Goal: Task Accomplishment & Management: Complete application form

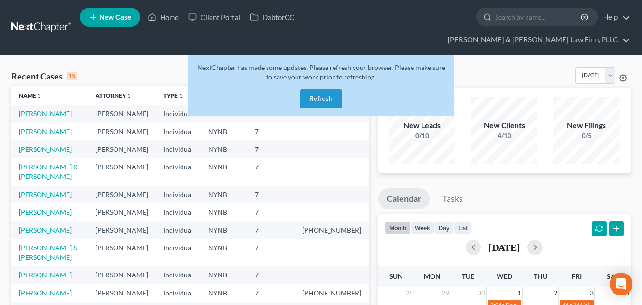
click at [315, 89] on button "Refresh" at bounding box center [321, 98] width 42 height 19
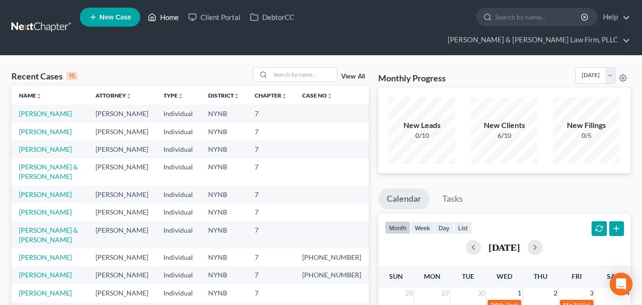
click at [165, 15] on link "Home" at bounding box center [163, 17] width 40 height 17
click at [276, 67] on input "search" at bounding box center [303, 74] width 67 height 14
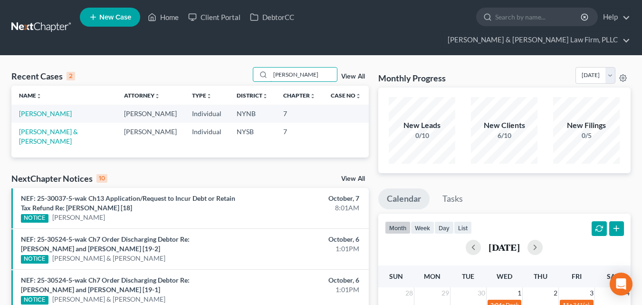
type input "[PERSON_NAME]"
click at [29, 109] on link "[PERSON_NAME]" at bounding box center [45, 113] width 53 height 8
select select "4"
select select "6"
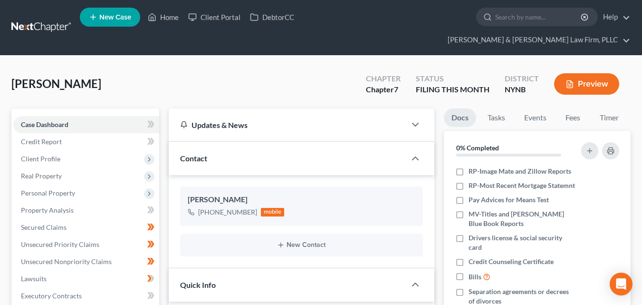
click at [49, 154] on span "Client Profile" at bounding box center [40, 158] width 39 height 8
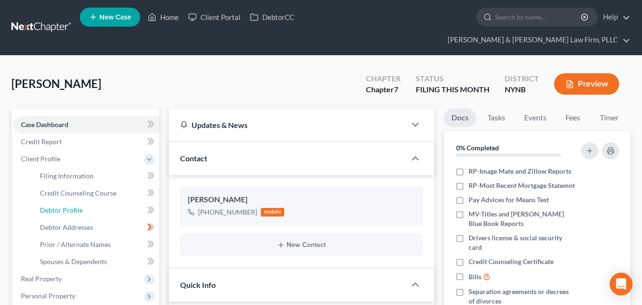
click at [58, 206] on span "Debtor Profile" at bounding box center [61, 210] width 43 height 8
select select "0"
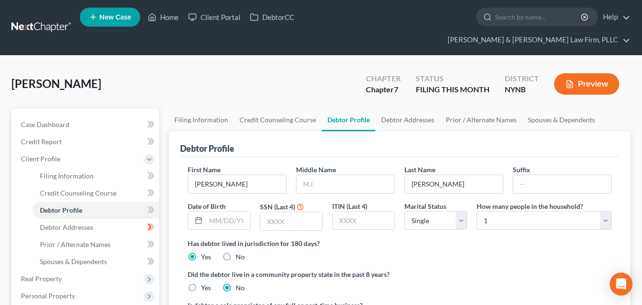
click at [331, 175] on input "text" at bounding box center [345, 184] width 98 height 18
click at [316, 175] on input "A." at bounding box center [345, 184] width 98 height 18
type input "A."
drag, startPoint x: 298, startPoint y: 226, endPoint x: 238, endPoint y: 213, distance: 61.7
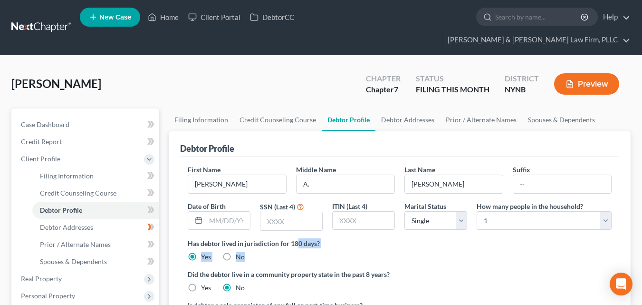
click at [254, 238] on label "Has debtor lived in jurisdiction for 180 days?" at bounding box center [400, 243] width 424 height 10
click at [209, 211] on input "text" at bounding box center [228, 220] width 44 height 18
click at [233, 211] on input "text" at bounding box center [228, 220] width 44 height 18
type input "[DATE]"
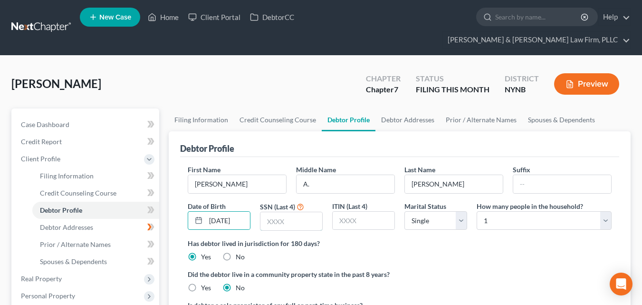
scroll to position [0, 0]
click at [279, 212] on input "text" at bounding box center [291, 221] width 62 height 18
type input "3060"
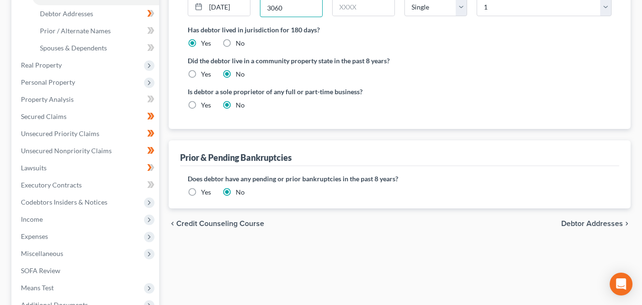
scroll to position [210, 0]
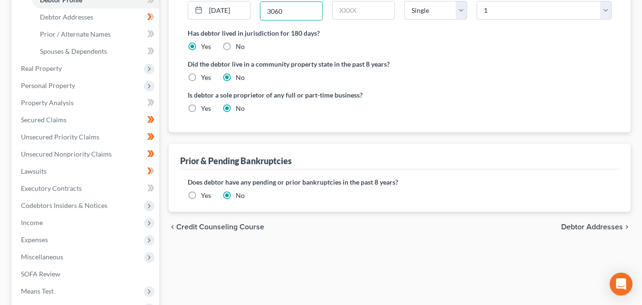
click at [605, 223] on span "Debtor Addresses" at bounding box center [592, 227] width 62 height 8
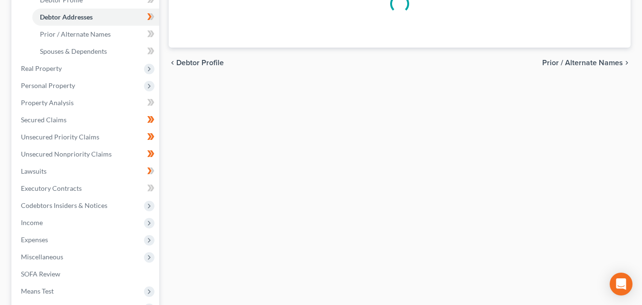
scroll to position [195, 0]
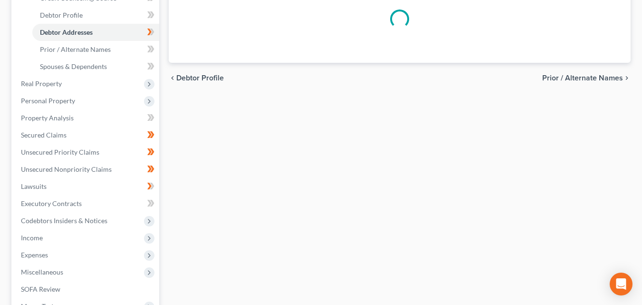
select select "0"
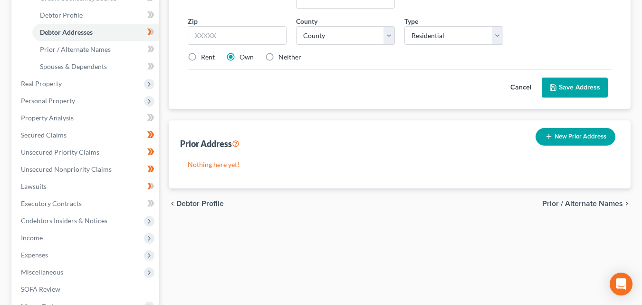
scroll to position [0, 0]
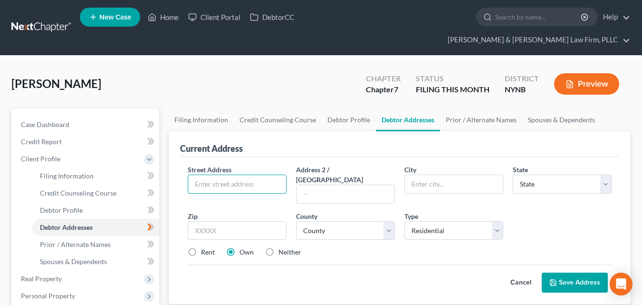
click at [232, 175] on input "text" at bounding box center [237, 184] width 98 height 18
type input "[STREET_ADDRESS][PERSON_NAME]"
click at [310, 185] on input "text" at bounding box center [345, 194] width 98 height 18
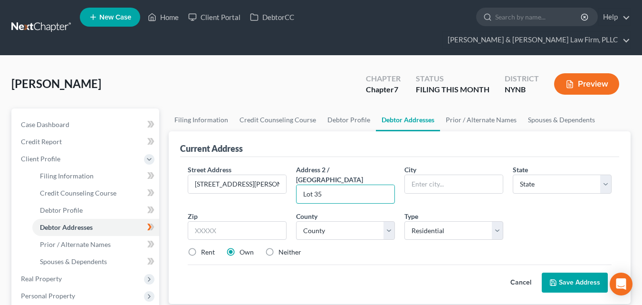
type input "Lot 35"
click at [417, 175] on input "text" at bounding box center [454, 184] width 98 height 18
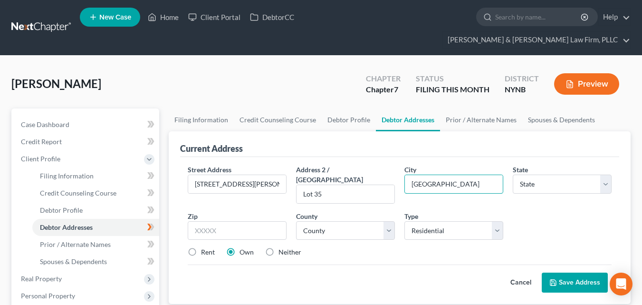
type input "[GEOGRAPHIC_DATA]"
click at [609, 174] on select "State [US_STATE] AK AR AZ CA CO CT DE DC [GEOGRAPHIC_DATA] [GEOGRAPHIC_DATA] GU…" at bounding box center [562, 183] width 99 height 19
click at [513, 174] on select "State [US_STATE] AK AR AZ CA CO CT DE DC [GEOGRAPHIC_DATA] [GEOGRAPHIC_DATA] GU…" at bounding box center [562, 183] width 99 height 19
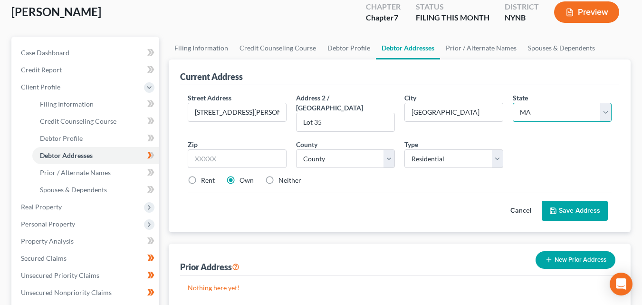
scroll to position [76, 0]
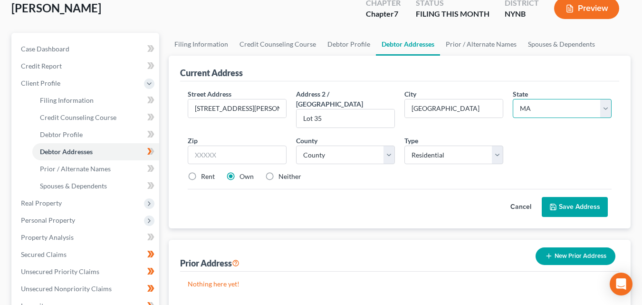
click at [604, 99] on select "State [US_STATE] AK AR AZ CA CO CT DE DC [GEOGRAPHIC_DATA] [GEOGRAPHIC_DATA] GU…" at bounding box center [562, 108] width 99 height 19
select select "35"
click at [513, 99] on select "State [US_STATE] AK AR AZ CA CO CT DE DC [GEOGRAPHIC_DATA] [GEOGRAPHIC_DATA] GU…" at bounding box center [562, 108] width 99 height 19
click at [199, 145] on input "text" at bounding box center [237, 154] width 99 height 19
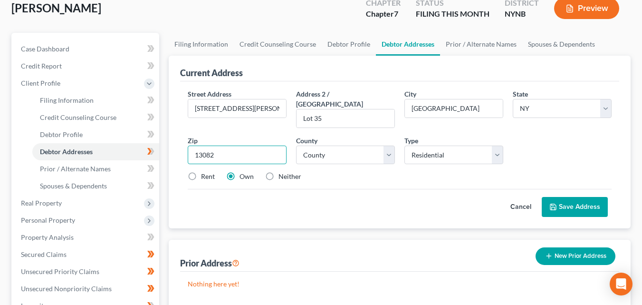
type input "13082"
click at [385, 145] on select "County [GEOGRAPHIC_DATA] [GEOGRAPHIC_DATA] [GEOGRAPHIC_DATA] [GEOGRAPHIC_DATA] …" at bounding box center [345, 154] width 99 height 19
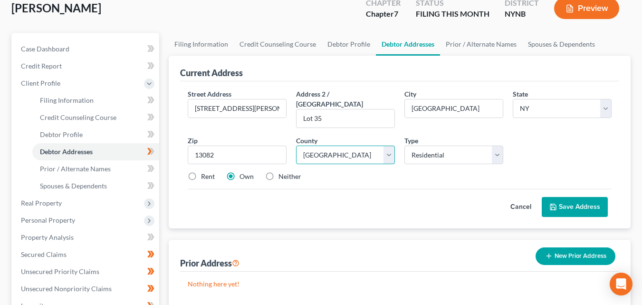
click at [296, 145] on select "County [GEOGRAPHIC_DATA] [GEOGRAPHIC_DATA] [GEOGRAPHIC_DATA] [GEOGRAPHIC_DATA] …" at bounding box center [345, 154] width 99 height 19
click at [385, 145] on select "County [GEOGRAPHIC_DATA] [GEOGRAPHIC_DATA] [GEOGRAPHIC_DATA] [GEOGRAPHIC_DATA] …" at bounding box center [345, 154] width 99 height 19
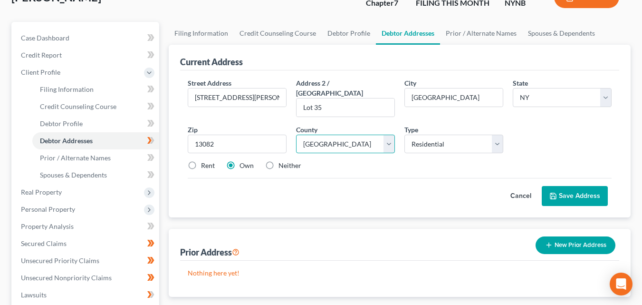
scroll to position [92, 0]
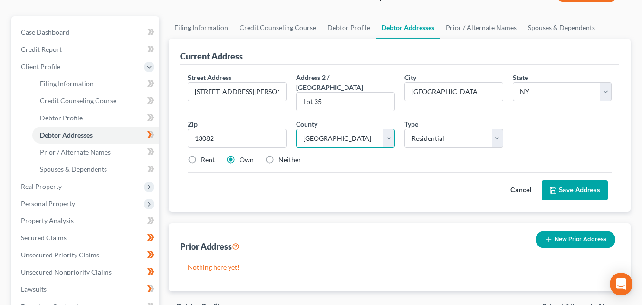
click at [390, 129] on select "County [GEOGRAPHIC_DATA] [GEOGRAPHIC_DATA] [GEOGRAPHIC_DATA] [GEOGRAPHIC_DATA] …" at bounding box center [345, 138] width 99 height 19
click at [387, 129] on select "County [GEOGRAPHIC_DATA] [GEOGRAPHIC_DATA] [GEOGRAPHIC_DATA] [GEOGRAPHIC_DATA] …" at bounding box center [345, 138] width 99 height 19
select select "26"
click at [296, 129] on select "County [GEOGRAPHIC_DATA] [GEOGRAPHIC_DATA] [GEOGRAPHIC_DATA] [GEOGRAPHIC_DATA] …" at bounding box center [345, 138] width 99 height 19
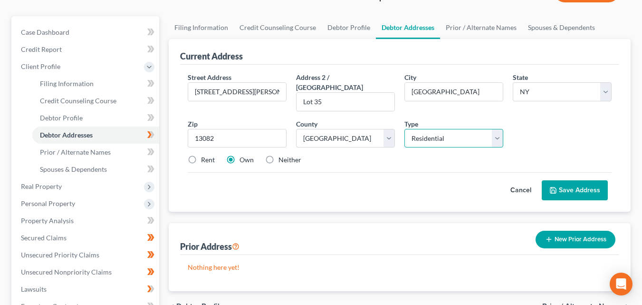
click at [495, 129] on select "Select Residential Mailing Rental Business" at bounding box center [453, 138] width 99 height 19
click at [404, 129] on select "Select Residential Mailing Rental Business" at bounding box center [453, 138] width 99 height 19
click at [577, 180] on button "Save Address" at bounding box center [575, 190] width 66 height 20
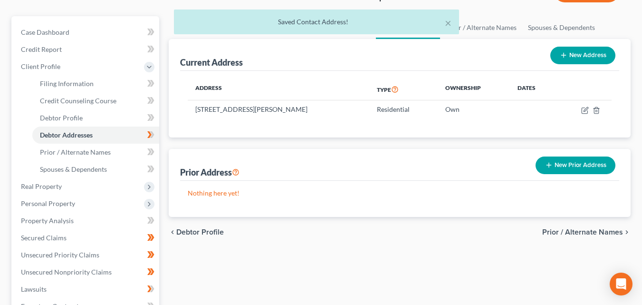
click at [581, 228] on span "Prior / Alternate Names" at bounding box center [582, 232] width 81 height 8
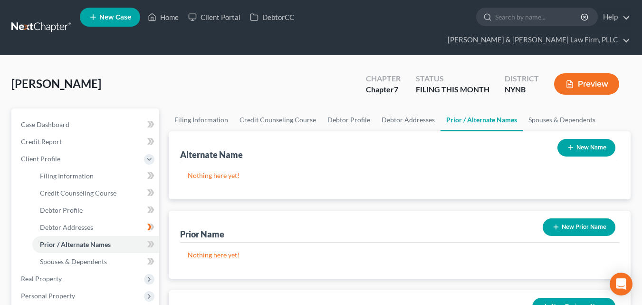
click at [573, 218] on button "New Prior Name" at bounding box center [579, 227] width 73 height 18
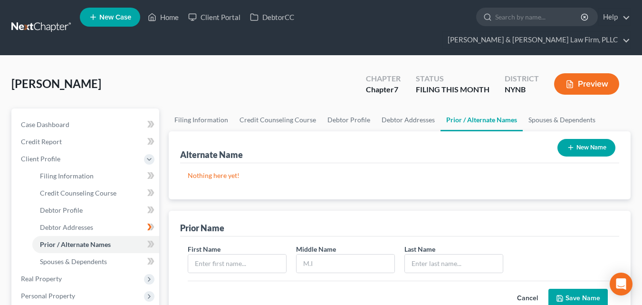
click at [464, 108] on link "Prior / Alternate Names" at bounding box center [481, 119] width 82 height 23
click at [471, 108] on link "Prior / Alternate Names" at bounding box center [481, 119] width 82 height 23
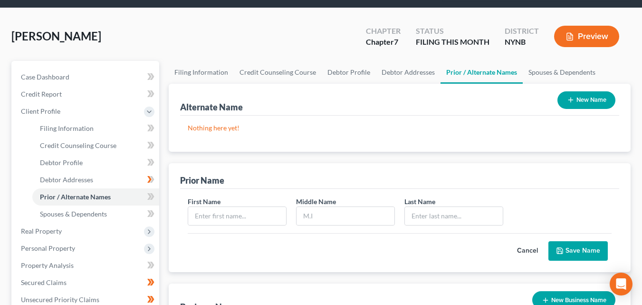
scroll to position [58, 0]
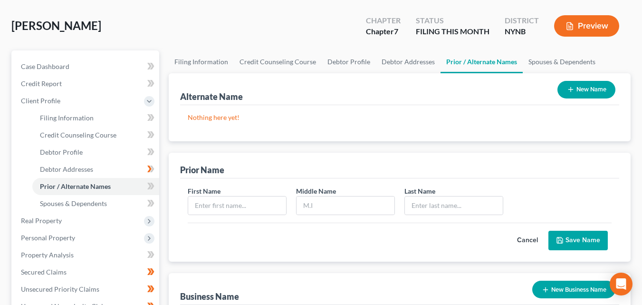
click at [40, 216] on span "Real Property" at bounding box center [41, 220] width 41 height 8
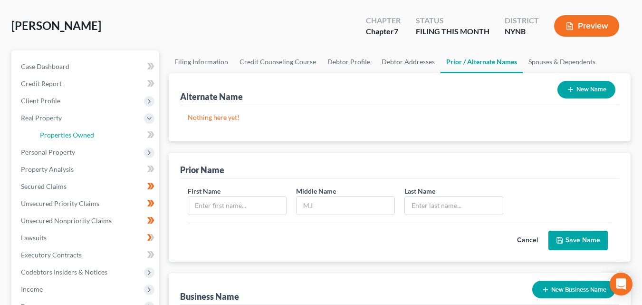
click at [88, 131] on span "Properties Owned" at bounding box center [67, 135] width 54 height 8
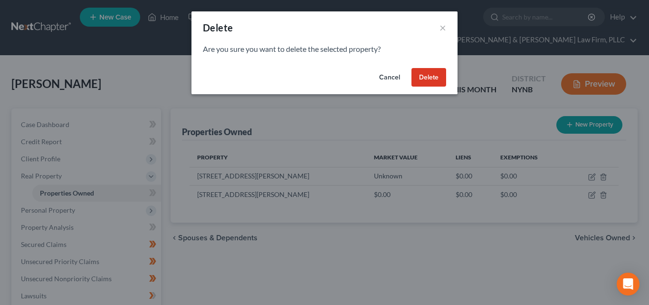
click at [432, 84] on button "Delete" at bounding box center [428, 77] width 35 height 19
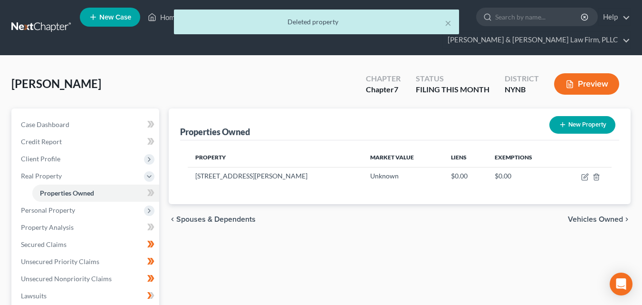
click at [31, 206] on span "Personal Property" at bounding box center [48, 210] width 54 height 8
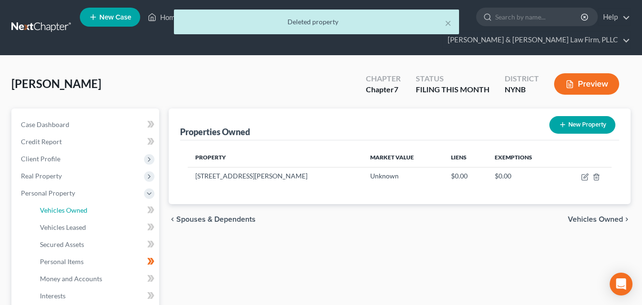
click at [54, 201] on link "Vehicles Owned" at bounding box center [95, 209] width 127 height 17
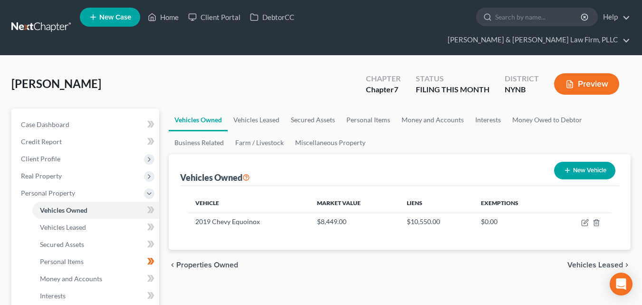
click at [427, 212] on td "$10,550.00" at bounding box center [436, 221] width 74 height 18
click at [585, 219] on icon "button" at bounding box center [585, 223] width 8 height 8
select select "0"
select select "7"
select select "2"
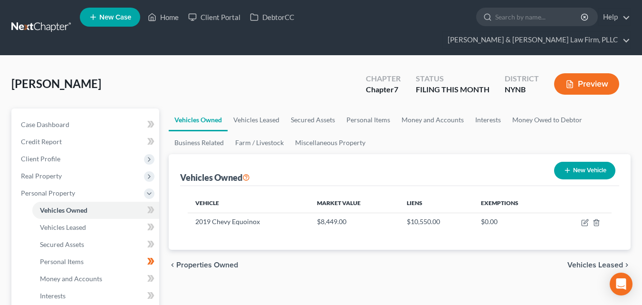
select select "0"
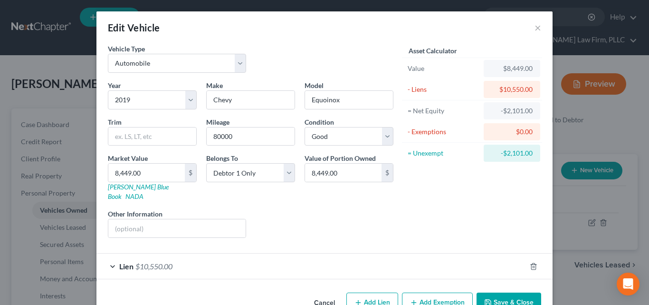
click at [517, 89] on div "$10,550.00" at bounding box center [511, 90] width 41 height 10
click at [422, 92] on div "- Liens" at bounding box center [444, 90] width 72 height 10
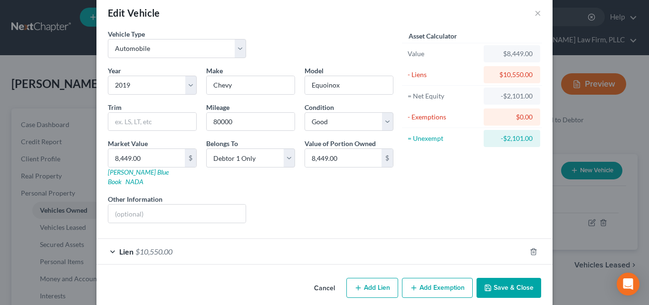
scroll to position [17, 0]
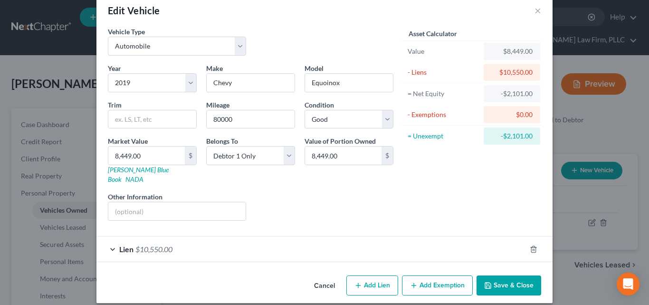
click at [121, 244] on span "Lien" at bounding box center [126, 248] width 14 height 9
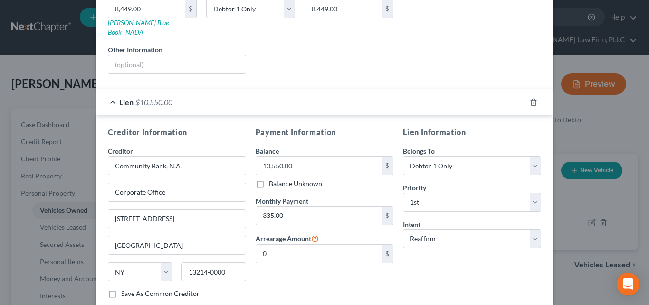
scroll to position [165, 0]
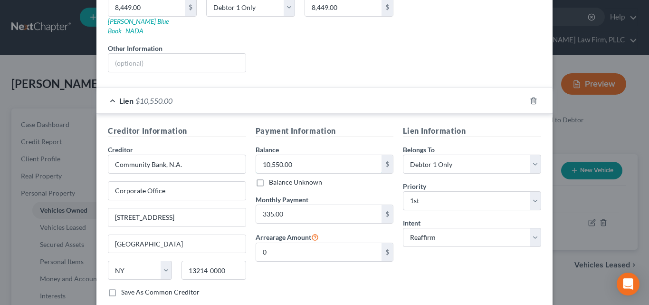
click at [316, 155] on input "10,550.00" at bounding box center [319, 164] width 126 height 18
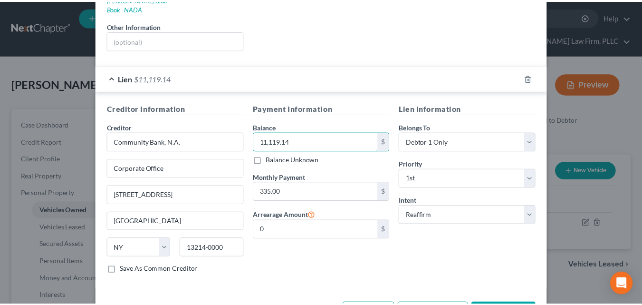
scroll to position [215, 0]
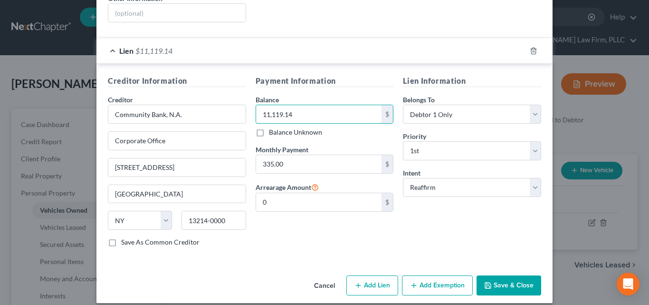
type input "11,119.14"
click at [509, 285] on button "Save & Close" at bounding box center [509, 285] width 65 height 20
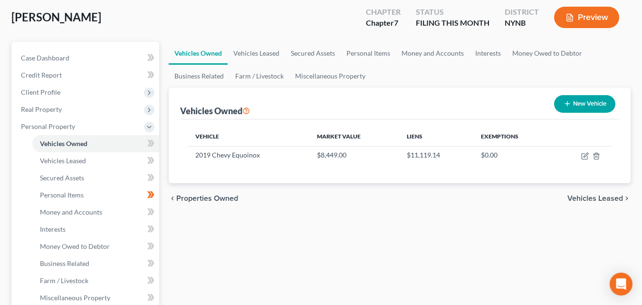
scroll to position [68, 0]
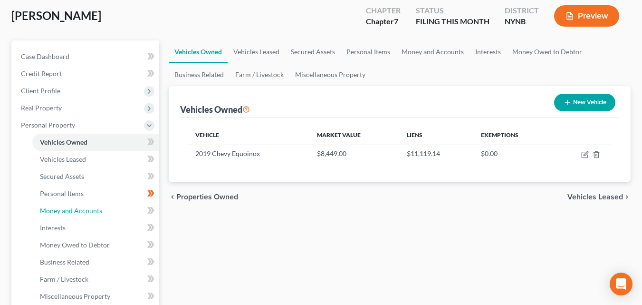
click at [106, 202] on link "Money and Accounts" at bounding box center [95, 210] width 127 height 17
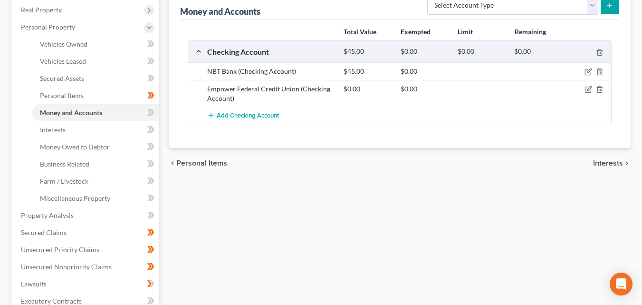
scroll to position [175, 0]
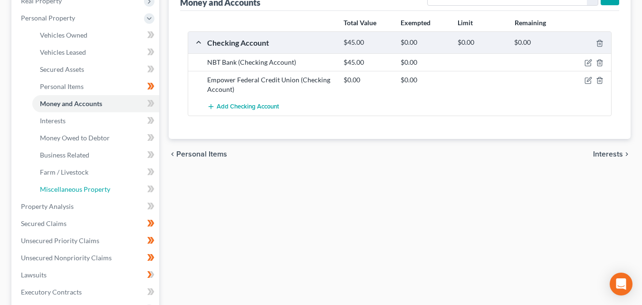
click at [104, 181] on link "Miscellaneous Property" at bounding box center [95, 189] width 127 height 17
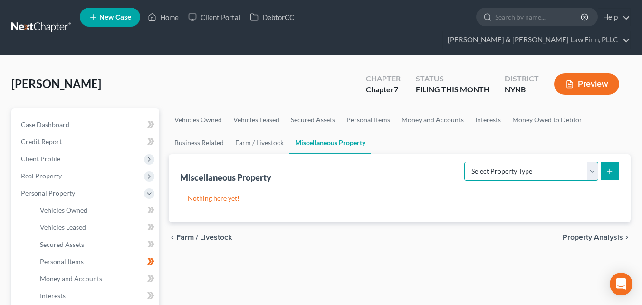
click at [596, 162] on select "Select Property Type Assigned for Creditor Benefit [DATE] Holding for Another N…" at bounding box center [531, 171] width 134 height 19
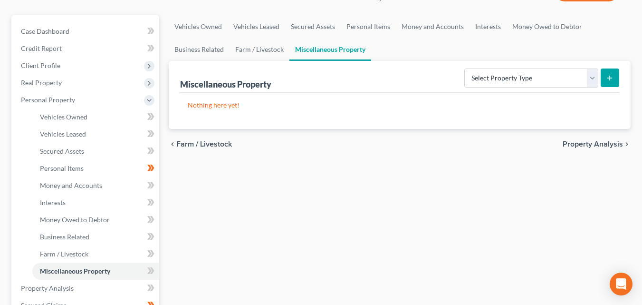
scroll to position [101, 0]
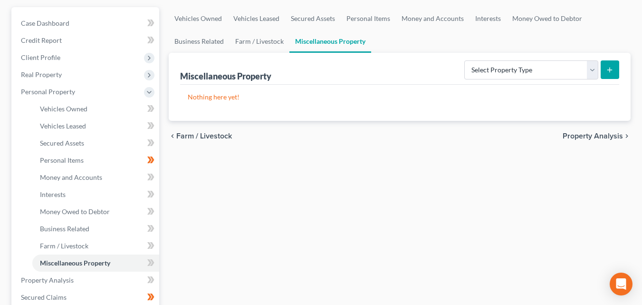
click at [535, 249] on div "Vehicles Owned Vehicles Leased Secured Assets Personal Items Money and Accounts…" at bounding box center [399, 277] width 471 height 541
click at [603, 132] on span "Property Analysis" at bounding box center [593, 136] width 60 height 8
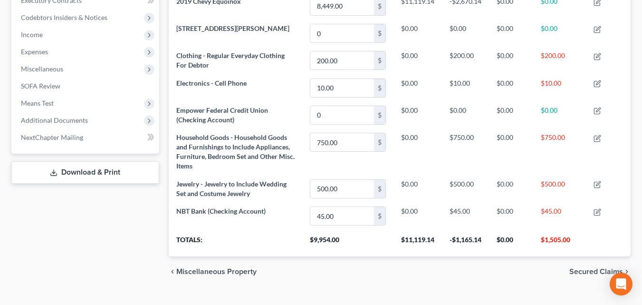
scroll to position [296, 0]
click at [593, 267] on span "Secured Claims" at bounding box center [596, 271] width 54 height 8
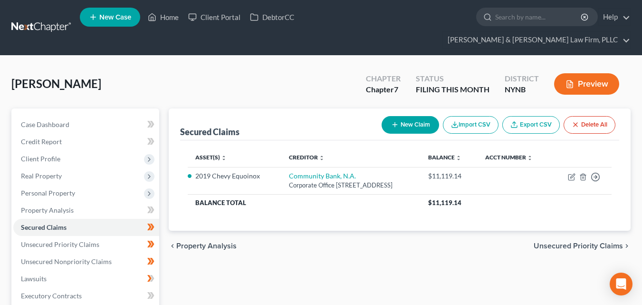
click at [585, 246] on span "Unsecured Priority Claims" at bounding box center [578, 246] width 89 height 8
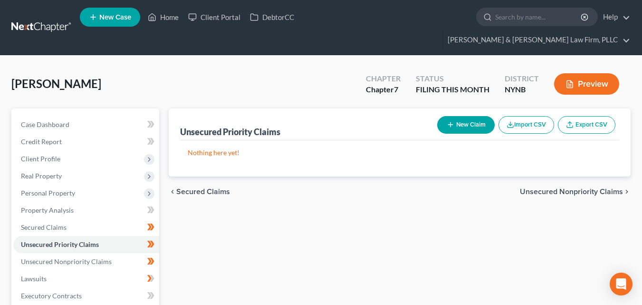
click at [592, 188] on span "Unsecured Nonpriority Claims" at bounding box center [571, 192] width 103 height 8
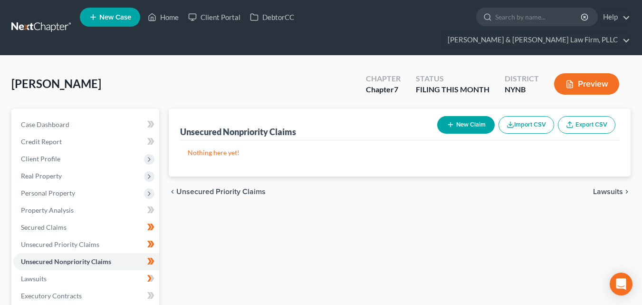
click at [464, 116] on button "New Claim" at bounding box center [465, 125] width 57 height 18
select select "0"
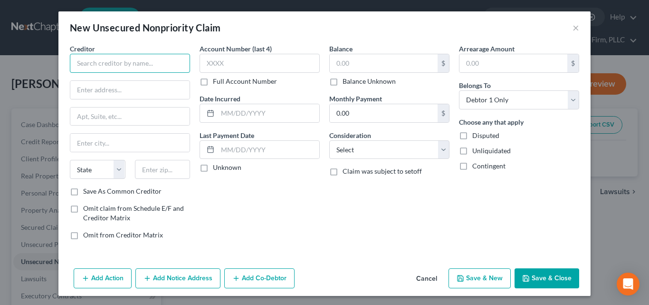
click at [88, 63] on input "text" at bounding box center [130, 63] width 120 height 19
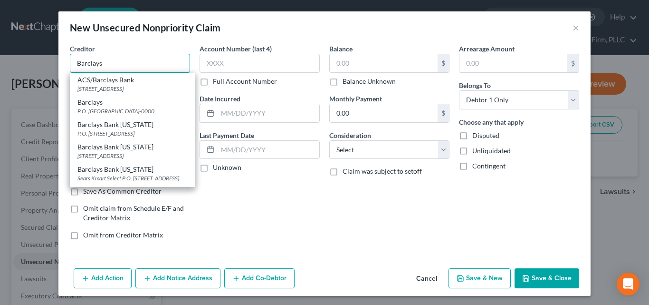
type input "Barclays"
click at [84, 115] on div "P.O. [GEOGRAPHIC_DATA]-0000" at bounding box center [132, 111] width 110 height 8
type input "P.O. Box 1337"
type input "[GEOGRAPHIC_DATA]"
select select "39"
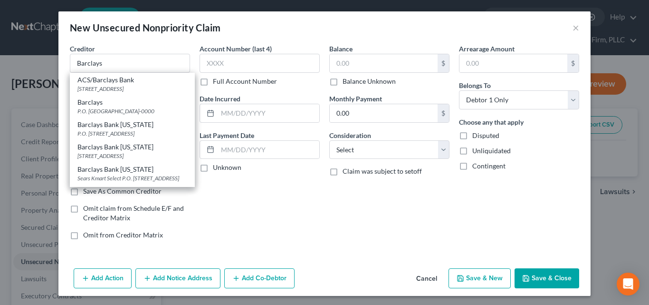
type input "19101-0000"
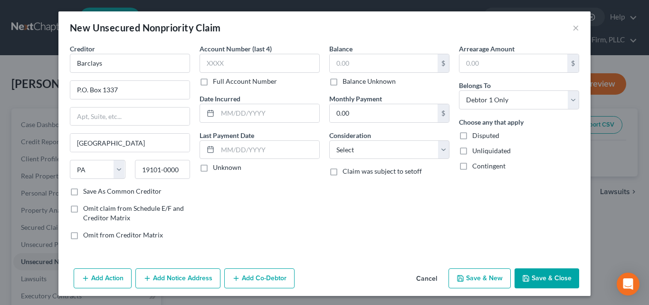
click at [83, 196] on label "Save As Common Creditor" at bounding box center [122, 191] width 78 height 10
click at [87, 192] on input "Save As Common Creditor" at bounding box center [90, 189] width 6 height 6
checkbox input "true"
click at [221, 66] on input "text" at bounding box center [260, 63] width 120 height 19
type input "1852"
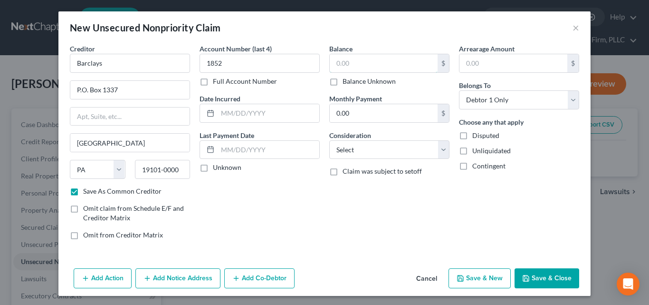
click at [345, 68] on input "text" at bounding box center [384, 63] width 108 height 18
type input "1,435."
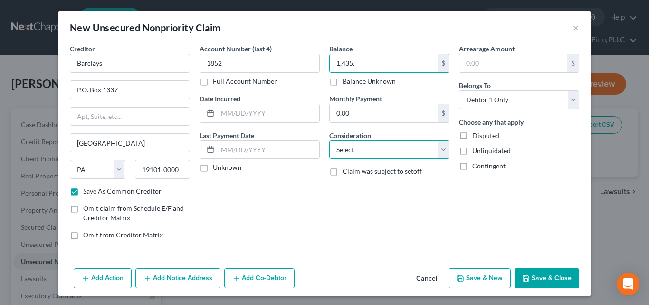
click at [444, 154] on select "Select Cable / Satellite Services Collection Agency Credit Card Debt Debt Couns…" at bounding box center [389, 149] width 120 height 19
select select "2"
click at [329, 140] on select "Select Cable / Satellite Services Collection Agency Credit Card Debt Debt Couns…" at bounding box center [389, 149] width 120 height 19
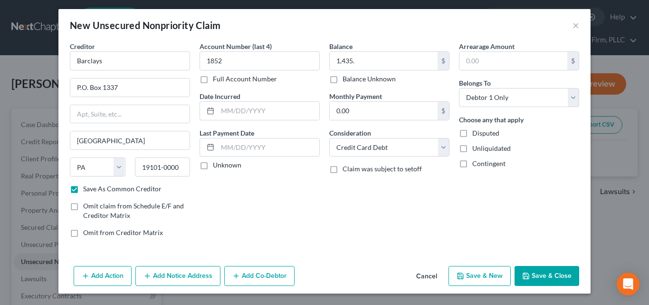
click at [196, 285] on button "Add Notice Address" at bounding box center [177, 276] width 85 height 20
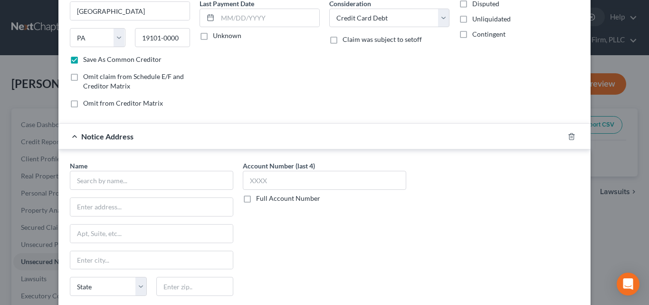
scroll to position [133, 0]
click at [85, 183] on input "text" at bounding box center [151, 179] width 163 height 19
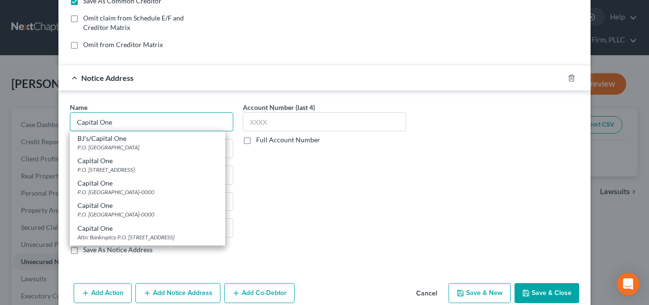
scroll to position [194, 0]
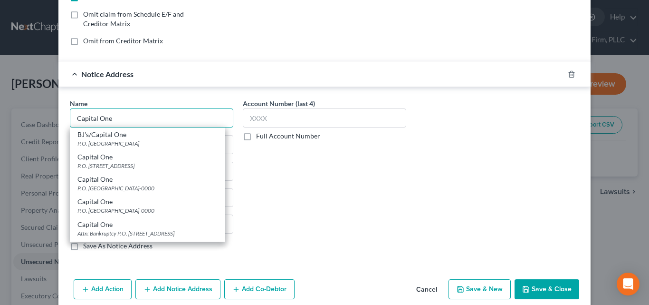
type input "Capital One"
click at [201, 234] on div "Attn: Bankruptcy P.O. [STREET_ADDRESS]" at bounding box center [147, 233] width 140 height 8
type input "Attn: Bankruptcy"
type input "P.O. Box 30285"
type input "[GEOGRAPHIC_DATA]"
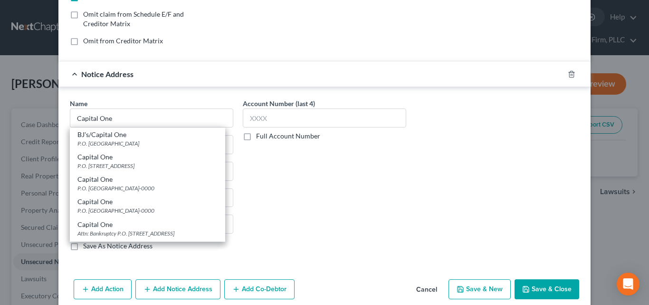
select select "46"
type input "84130-0000"
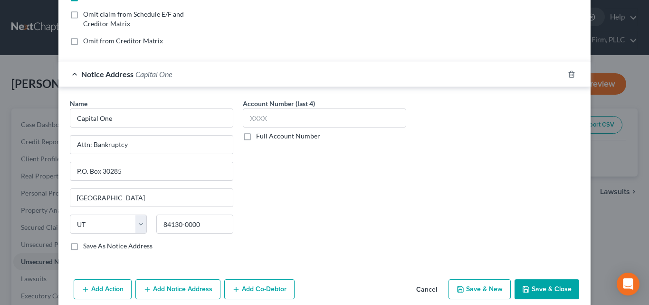
scroll to position [207, 0]
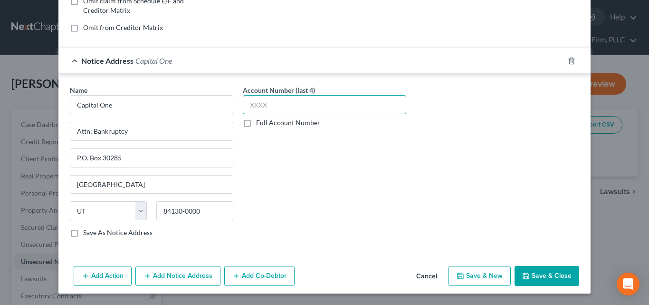
click at [253, 102] on input "text" at bounding box center [324, 104] width 163 height 19
type input "1852"
click at [544, 280] on button "Save & Close" at bounding box center [547, 276] width 65 height 20
checkbox input "false"
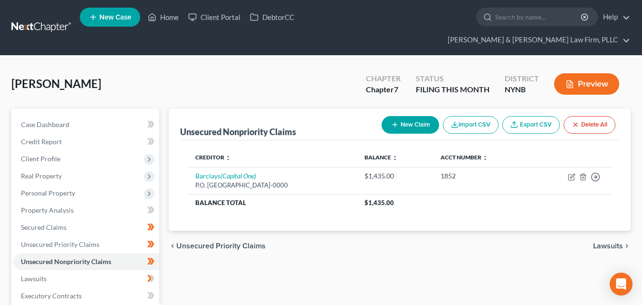
click at [409, 116] on button "New Claim" at bounding box center [410, 125] width 57 height 18
select select "0"
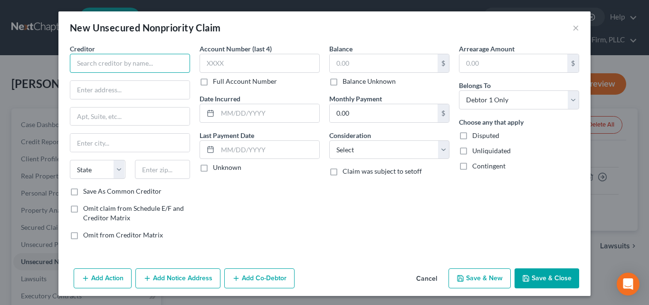
click at [129, 65] on input "text" at bounding box center [130, 63] width 120 height 19
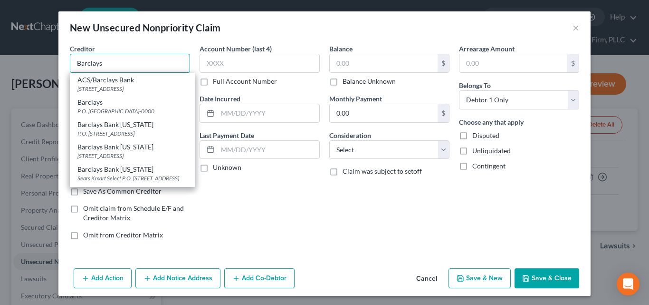
type input "Barclays"
click at [83, 115] on div "P.O. [GEOGRAPHIC_DATA]-0000" at bounding box center [132, 111] width 110 height 8
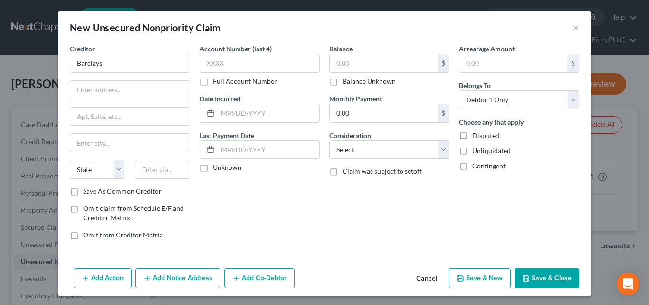
type input "P.O. Box 1337"
type input "[GEOGRAPHIC_DATA]"
select select "39"
type input "19101-0000"
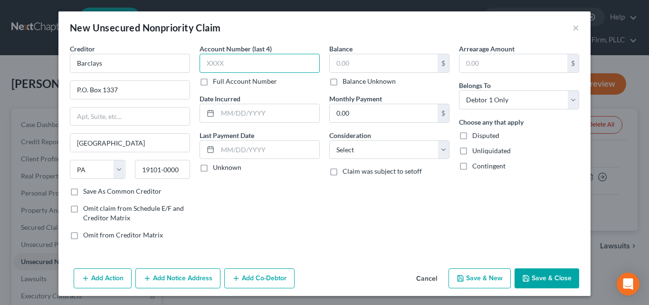
click at [218, 67] on input "text" at bounding box center [260, 63] width 120 height 19
type input "7575"
click at [355, 67] on input "text" at bounding box center [384, 63] width 108 height 18
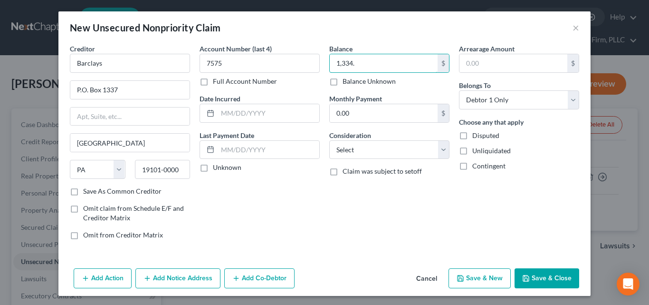
type input "1,334."
click at [440, 155] on select "Select Cable / Satellite Services Collection Agency Credit Card Debt Debt Couns…" at bounding box center [389, 149] width 120 height 19
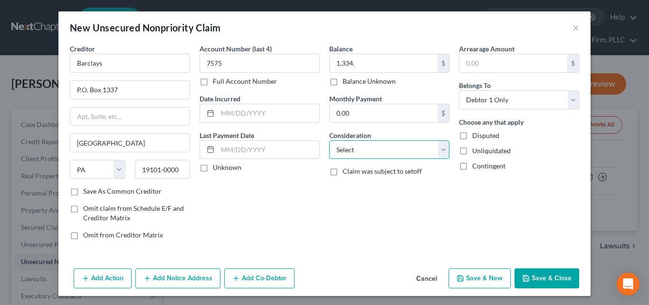
select select "2"
click at [329, 140] on select "Select Cable / Satellite Services Collection Agency Credit Card Debt Debt Couns…" at bounding box center [389, 149] width 120 height 19
click at [156, 286] on button "Add Notice Address" at bounding box center [177, 278] width 85 height 20
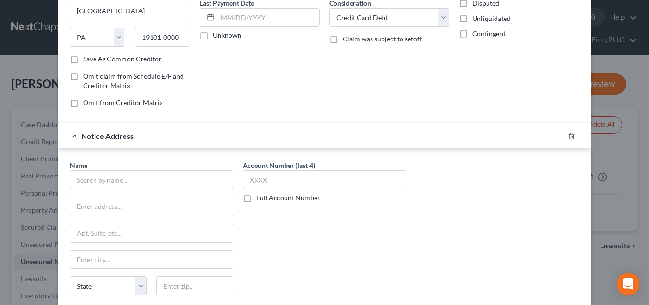
scroll to position [137, 0]
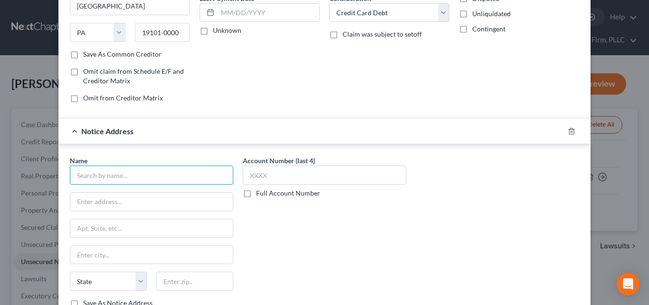
click at [77, 177] on input "text" at bounding box center [151, 174] width 163 height 19
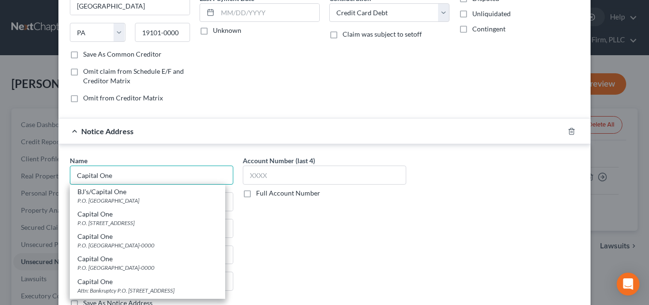
type input "Capital One"
click at [84, 285] on div "Capital One" at bounding box center [147, 282] width 140 height 10
type input "Attn: Bankruptcy"
type input "P.O. Box 30285"
type input "[GEOGRAPHIC_DATA]"
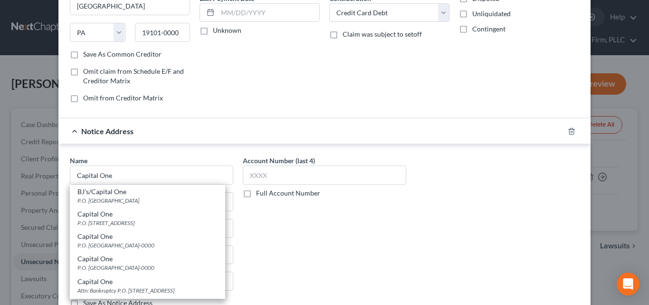
select select "46"
type input "84130-0000"
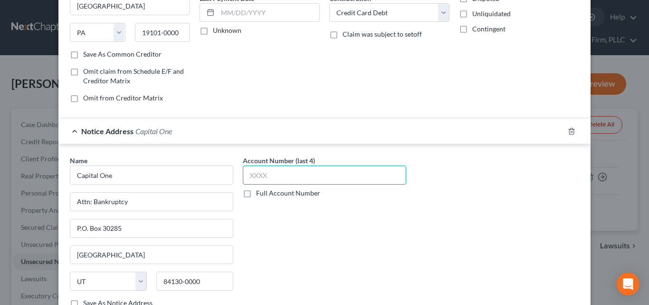
click at [259, 179] on input "text" at bounding box center [324, 174] width 163 height 19
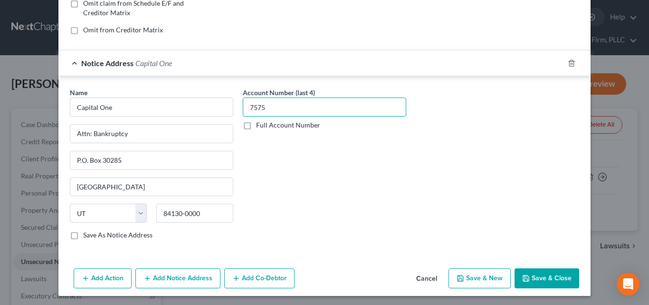
scroll to position [207, 0]
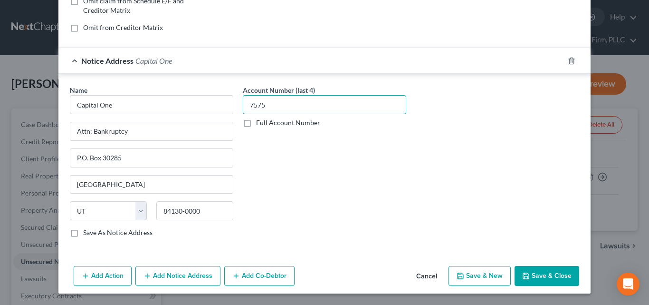
type input "7575"
click at [548, 274] on button "Save & Close" at bounding box center [547, 276] width 65 height 20
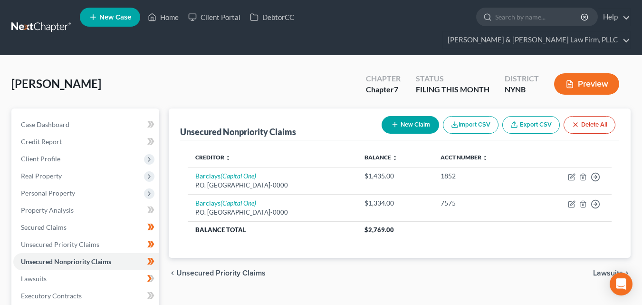
click at [413, 116] on button "New Claim" at bounding box center [410, 125] width 57 height 18
select select "0"
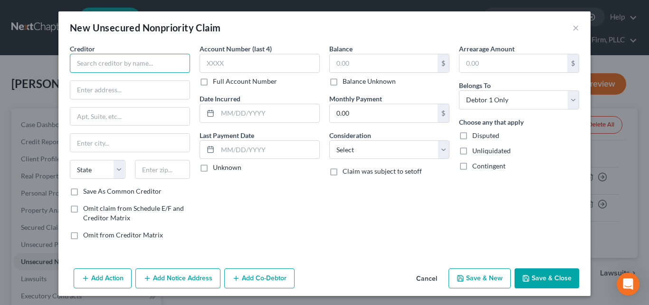
click at [75, 60] on input "text" at bounding box center [130, 63] width 120 height 19
type input "A"
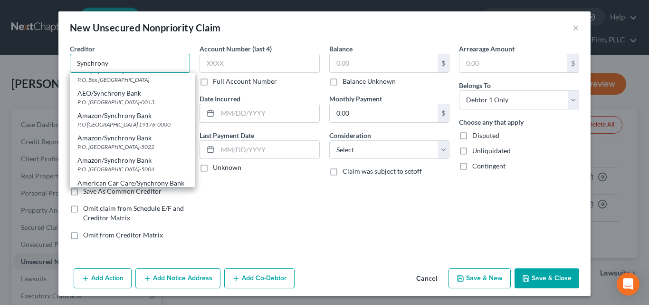
scroll to position [39, 0]
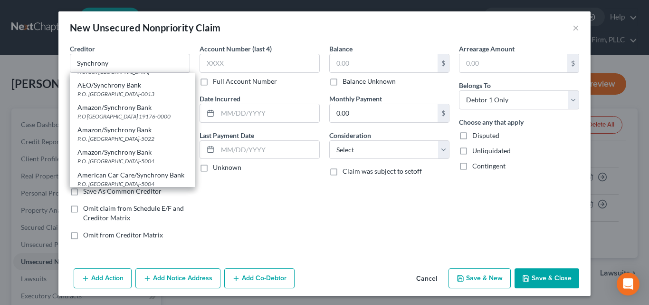
click at [125, 106] on div "Amazon/Synchrony Bank" at bounding box center [132, 108] width 110 height 10
type input "Amazon/Synchrony Bank"
type input "P.O Box 71711"
type input "[GEOGRAPHIC_DATA]"
select select "39"
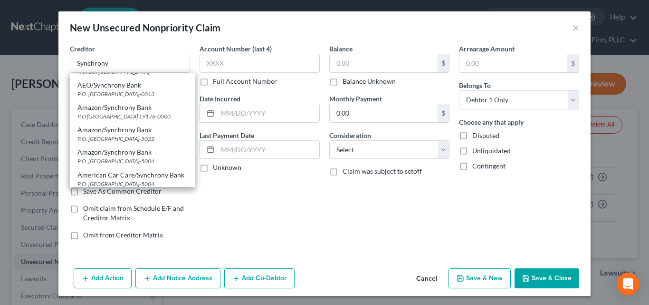
type input "19176-0000"
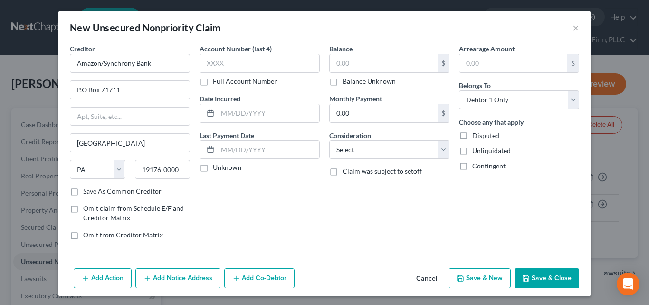
scroll to position [0, 0]
click at [216, 68] on input "text" at bounding box center [260, 63] width 120 height 19
type input "8383"
click at [341, 64] on input "text" at bounding box center [384, 63] width 108 height 18
click at [350, 67] on input "text" at bounding box center [384, 63] width 108 height 18
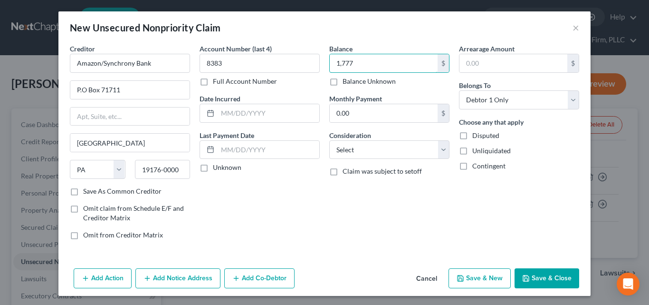
type input "1,777"
click at [439, 157] on select "Select Cable / Satellite Services Collection Agency Credit Card Debt Debt Couns…" at bounding box center [389, 149] width 120 height 19
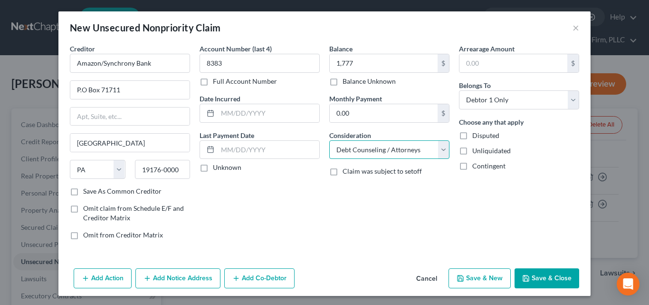
click at [329, 140] on select "Select Cable / Satellite Services Collection Agency Credit Card Debt Debt Couns…" at bounding box center [389, 149] width 120 height 19
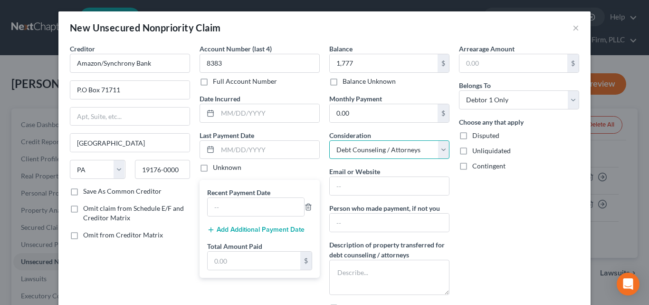
click at [443, 151] on select "Select Cable / Satellite Services Collection Agency Credit Card Debt Debt Couns…" at bounding box center [389, 149] width 120 height 19
select select "2"
click at [329, 140] on select "Select Cable / Satellite Services Collection Agency Credit Card Debt Debt Couns…" at bounding box center [389, 149] width 120 height 19
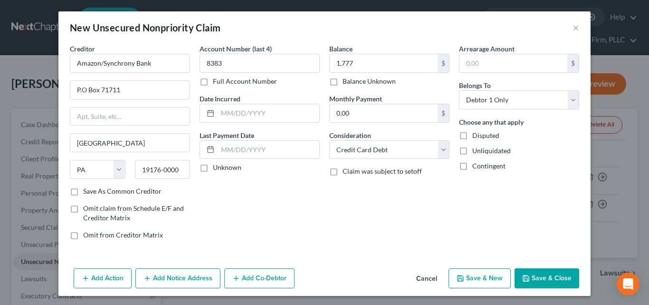
click at [540, 277] on button "Save & Close" at bounding box center [547, 278] width 65 height 20
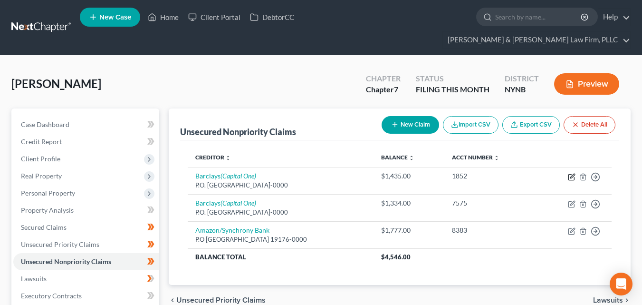
click at [568, 174] on icon "button" at bounding box center [571, 177] width 6 height 6
select select "39"
select select "2"
select select "0"
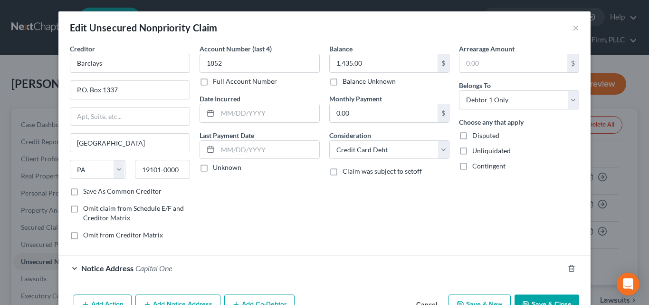
click at [378, 59] on input "1,435.00" at bounding box center [384, 63] width 108 height 18
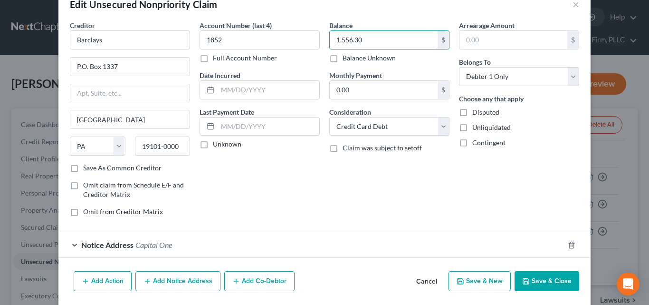
scroll to position [35, 0]
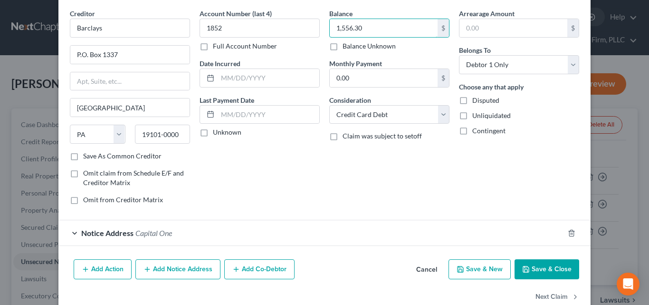
type input "1,556.30"
click at [545, 271] on button "Save & Close" at bounding box center [547, 269] width 65 height 20
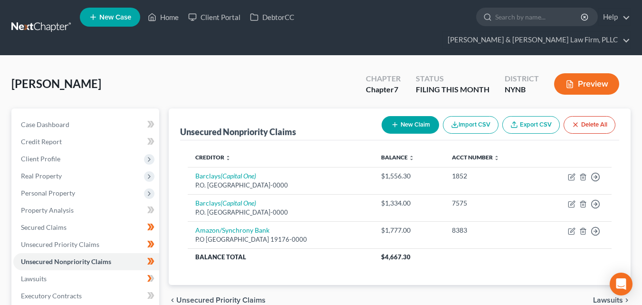
click at [415, 116] on button "New Claim" at bounding box center [410, 125] width 57 height 18
select select "0"
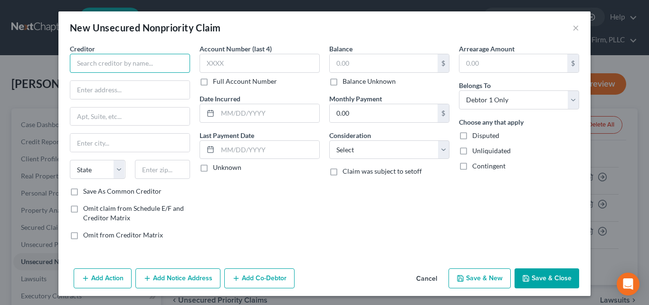
click at [84, 67] on input "text" at bounding box center [130, 63] width 120 height 19
type input "B"
type input "BJ's Capital One"
click at [88, 91] on input "text" at bounding box center [129, 90] width 119 height 18
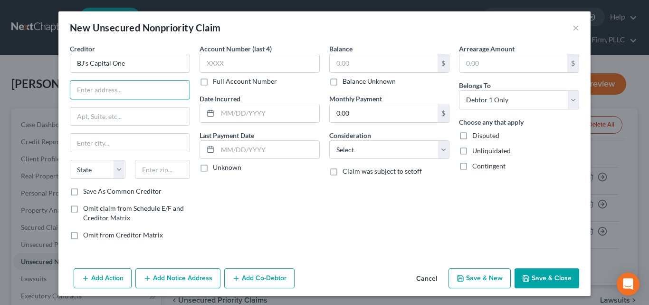
type input "Corporate Office"
click at [91, 116] on input "text" at bounding box center [129, 116] width 119 height 18
type input "[STREET_ADDRESS]"
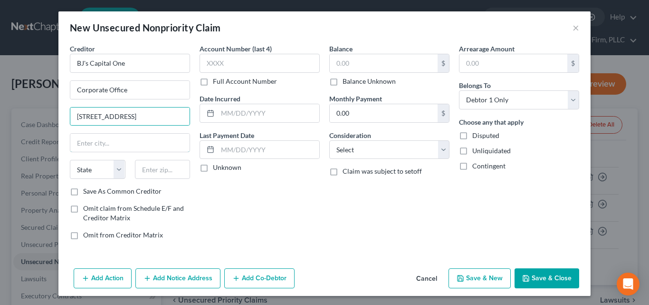
click at [97, 146] on input "text" at bounding box center [129, 143] width 119 height 18
type input "[GEOGRAPHIC_DATA]"
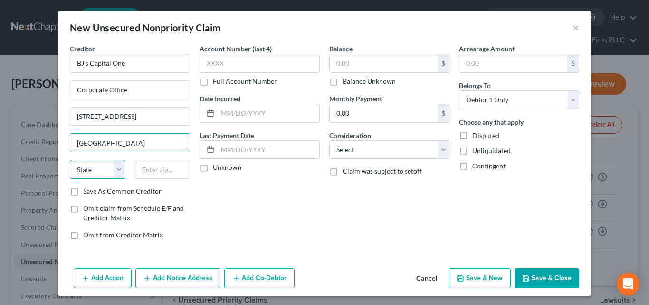
click at [119, 172] on select "State [US_STATE] AK AR AZ CA CO CT DE DC [GEOGRAPHIC_DATA] [GEOGRAPHIC_DATA] GU…" at bounding box center [98, 169] width 56 height 19
click at [70, 160] on select "State [US_STATE] AK AR AZ CA CO CT DE DC [GEOGRAPHIC_DATA] [GEOGRAPHIC_DATA] GU…" at bounding box center [98, 169] width 56 height 19
click at [117, 172] on select "State [US_STATE] AK AR AZ CA CO CT DE DC [GEOGRAPHIC_DATA] [GEOGRAPHIC_DATA] GU…" at bounding box center [98, 169] width 56 height 19
click at [70, 160] on select "State [US_STATE] AK AR AZ CA CO CT DE DC [GEOGRAPHIC_DATA] [GEOGRAPHIC_DATA] GU…" at bounding box center [98, 169] width 56 height 19
click at [113, 174] on select "State [US_STATE] AK AR AZ CA CO CT DE DC [GEOGRAPHIC_DATA] [GEOGRAPHIC_DATA] GU…" at bounding box center [98, 169] width 56 height 19
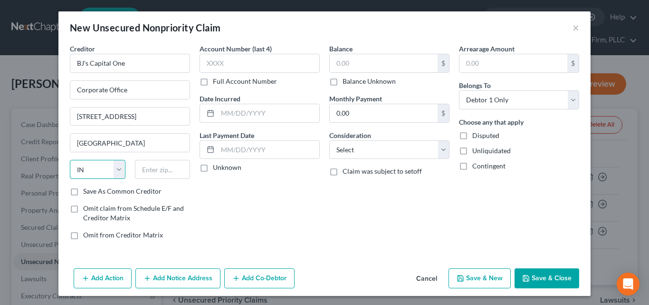
click at [119, 175] on select "State [US_STATE] AK AR AZ CA CO CT DE DC [GEOGRAPHIC_DATA] [GEOGRAPHIC_DATA] GU…" at bounding box center [98, 169] width 56 height 19
select select "35"
click at [70, 160] on select "State [US_STATE] AK AR AZ CA CO CT DE DC [GEOGRAPHIC_DATA] [GEOGRAPHIC_DATA] GU…" at bounding box center [98, 169] width 56 height 19
click at [343, 86] on label "Balance Unknown" at bounding box center [369, 81] width 53 height 10
click at [346, 83] on input "Balance Unknown" at bounding box center [349, 79] width 6 height 6
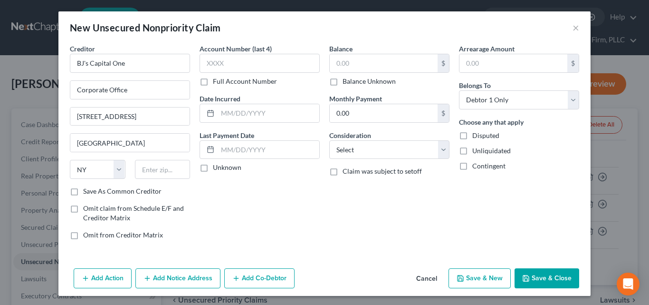
checkbox input "true"
type input "0.00"
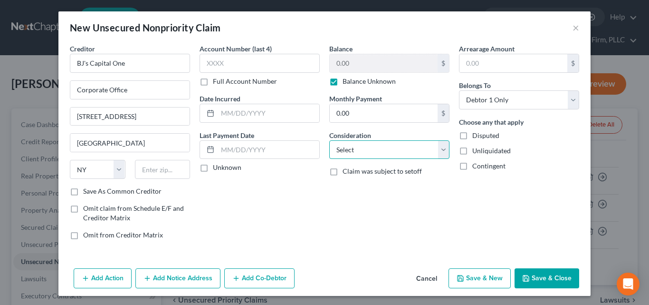
click at [441, 155] on select "Select Cable / Satellite Services Collection Agency Credit Card Debt Debt Couns…" at bounding box center [389, 149] width 120 height 19
select select "2"
click at [329, 140] on select "Select Cable / Satellite Services Collection Agency Credit Card Debt Debt Couns…" at bounding box center [389, 149] width 120 height 19
click at [98, 94] on input "Corporate Office" at bounding box center [129, 90] width 119 height 18
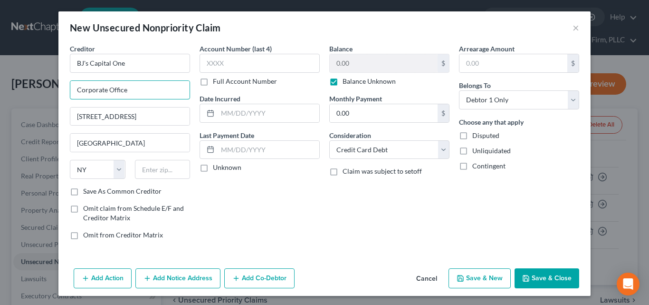
click at [153, 93] on input "Corporate Office" at bounding box center [129, 90] width 119 height 18
type input "C"
click at [118, 95] on input "text" at bounding box center [129, 90] width 119 height 18
type input "P.O Box 71711"
click at [153, 172] on input "text" at bounding box center [163, 169] width 56 height 19
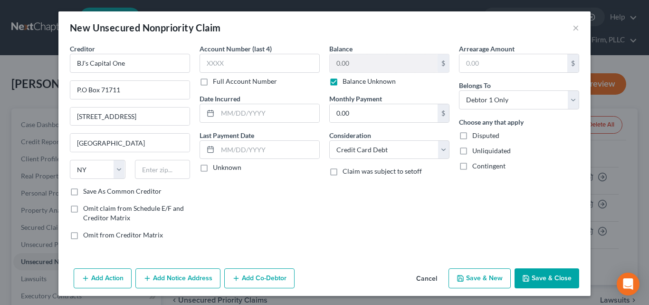
click at [272, 228] on div "Account Number (last 4) Full Account Number Date Incurred Last Payment Date Unk…" at bounding box center [260, 145] width 130 height 203
click at [553, 282] on button "Save & Close" at bounding box center [547, 278] width 65 height 20
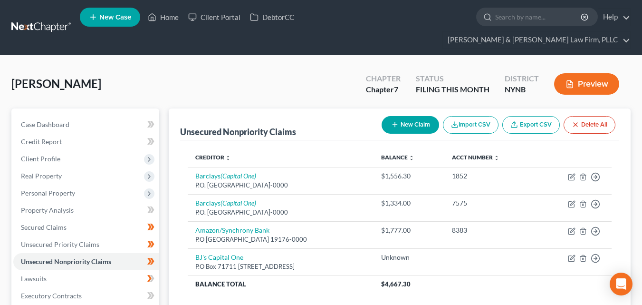
click at [409, 116] on button "New Claim" at bounding box center [410, 125] width 57 height 18
select select "0"
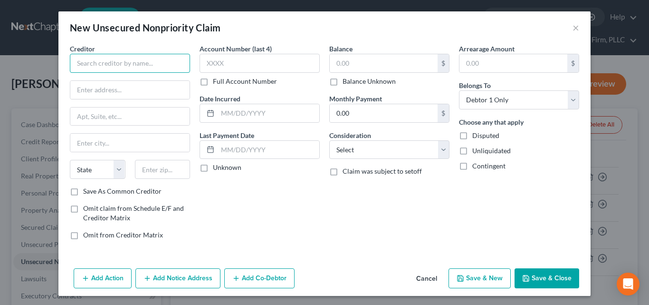
click at [75, 62] on input "text" at bounding box center [130, 63] width 120 height 19
type input "Capital OneAAA Aviator Airlne Card"
click at [79, 90] on input "text" at bounding box center [129, 90] width 119 height 18
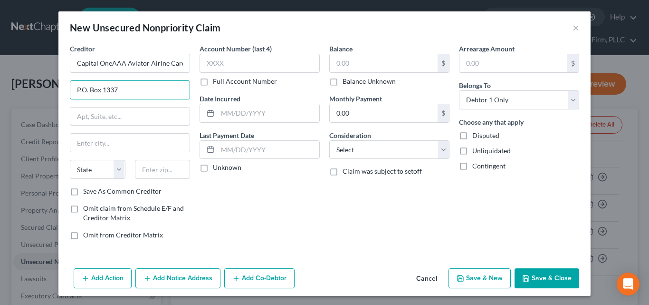
click at [74, 119] on input "text" at bounding box center [129, 116] width 119 height 18
click at [151, 93] on input "P.O. Box 1337" at bounding box center [129, 90] width 119 height 18
type input "P"
click at [186, 69] on input "Capital OneAAA Aviator Airlne Card" at bounding box center [130, 63] width 120 height 19
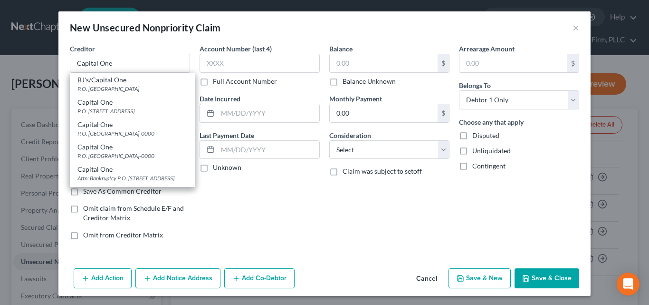
click at [79, 89] on div "P.O. [GEOGRAPHIC_DATA]" at bounding box center [132, 89] width 110 height 8
type input "BJ's/Capital One"
type input "P.O. Box 981600"
type input "[GEOGRAPHIC_DATA]"
select select "22"
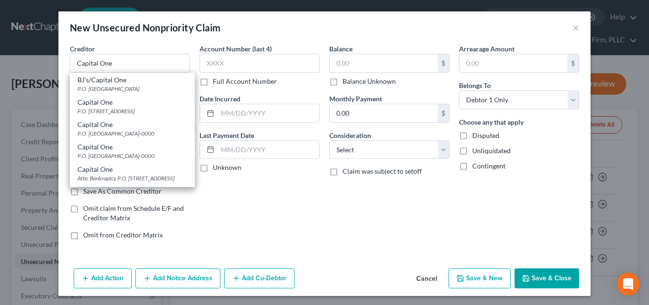
type input "02298"
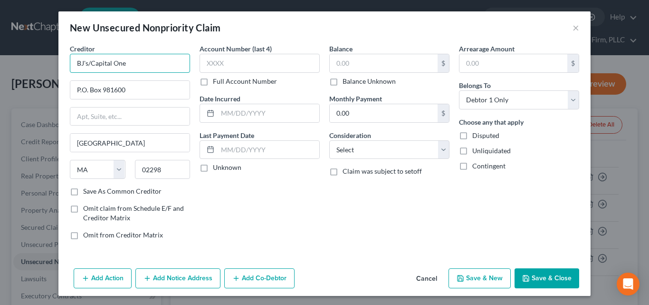
click at [139, 66] on input "BJ's/Capital One" at bounding box center [130, 63] width 120 height 19
type input "B"
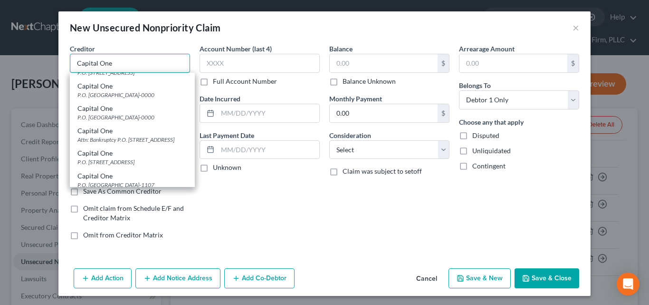
scroll to position [42, 0]
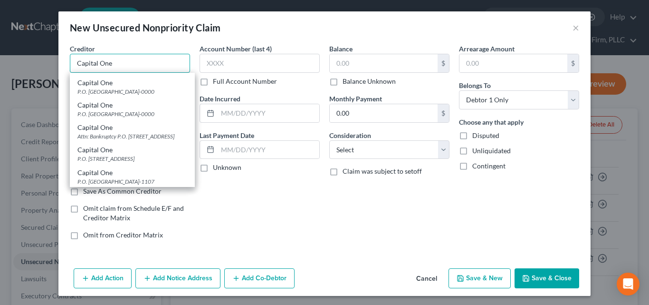
type input "Capital One"
click at [97, 140] on div "Attn: Bankruptcy P.O. [STREET_ADDRESS]" at bounding box center [132, 136] width 110 height 8
type input "Attn: Bankruptcy"
type input "P.O. Box 30285"
type input "[GEOGRAPHIC_DATA]"
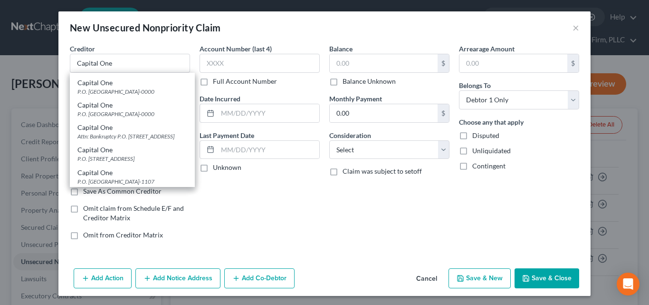
select select "46"
type input "84130-0000"
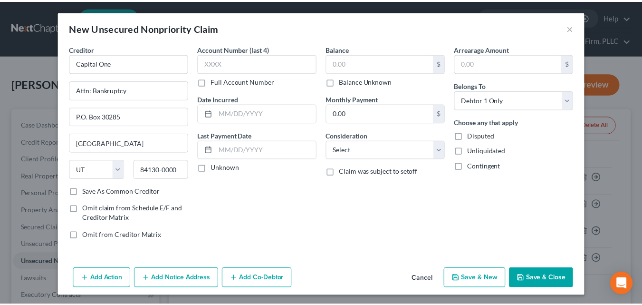
scroll to position [0, 0]
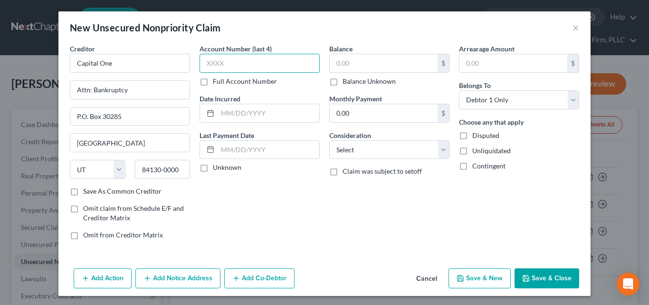
click at [219, 67] on input "text" at bounding box center [260, 63] width 120 height 19
click at [341, 65] on input "text" at bounding box center [384, 63] width 108 height 18
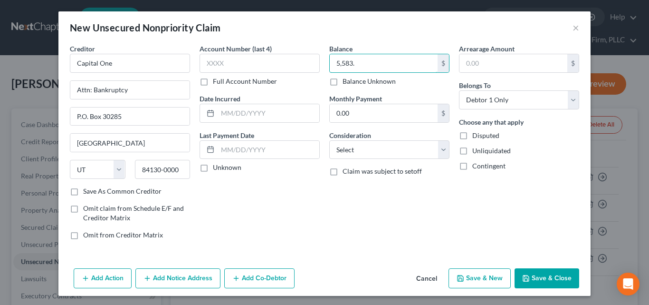
type input "5,583."
click at [438, 157] on select "Select Cable / Satellite Services Collection Agency Credit Card Debt Debt Couns…" at bounding box center [389, 149] width 120 height 19
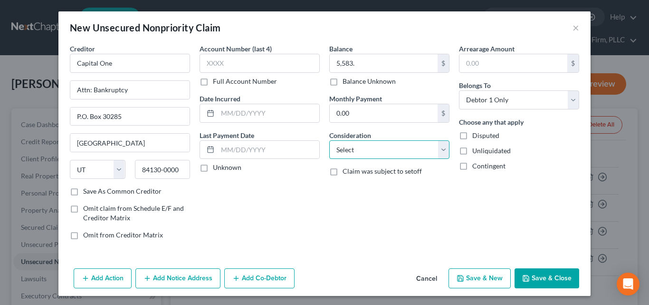
select select "2"
click at [329, 140] on select "Select Cable / Satellite Services Collection Agency Credit Card Debt Debt Couns…" at bounding box center [389, 149] width 120 height 19
click at [551, 282] on button "Save & Close" at bounding box center [547, 278] width 65 height 20
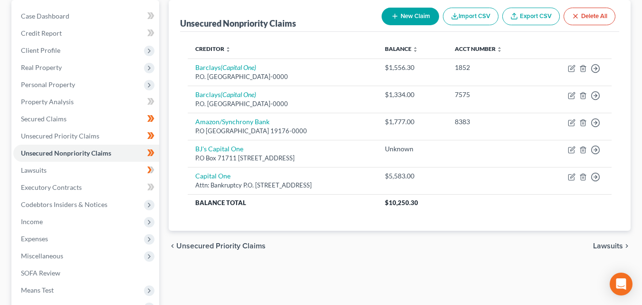
scroll to position [107, 0]
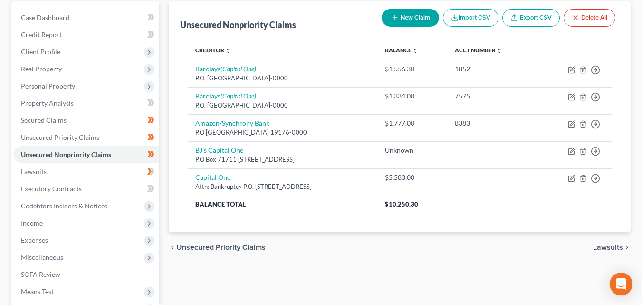
click at [603, 243] on span "Lawsuits" at bounding box center [608, 247] width 30 height 8
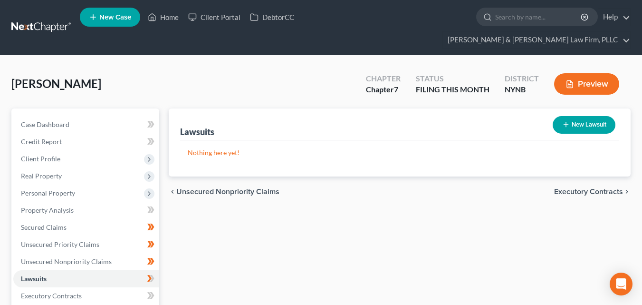
click at [582, 188] on span "Executory Contracts" at bounding box center [588, 192] width 69 height 8
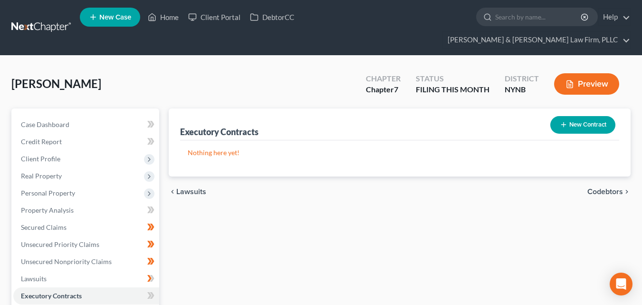
click at [601, 188] on span "Codebtors" at bounding box center [605, 192] width 36 height 8
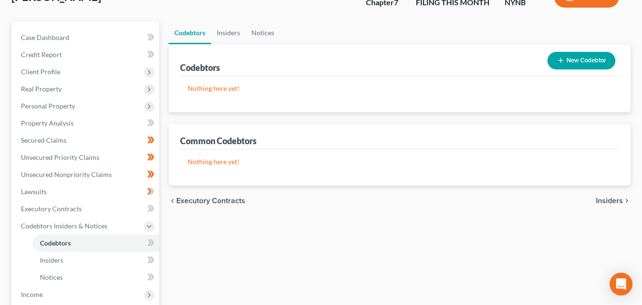
click at [609, 197] on span "Insiders" at bounding box center [609, 201] width 27 height 8
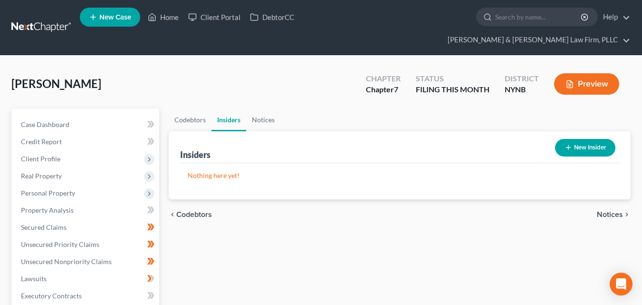
click at [603, 210] on span "Notices" at bounding box center [610, 214] width 26 height 8
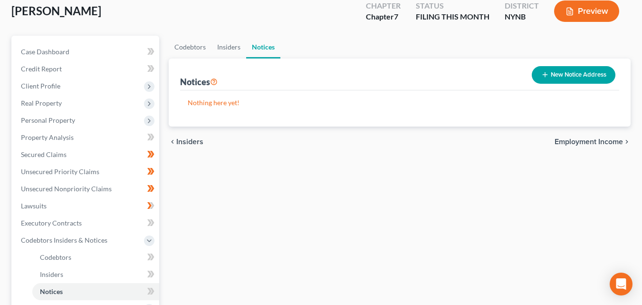
scroll to position [82, 0]
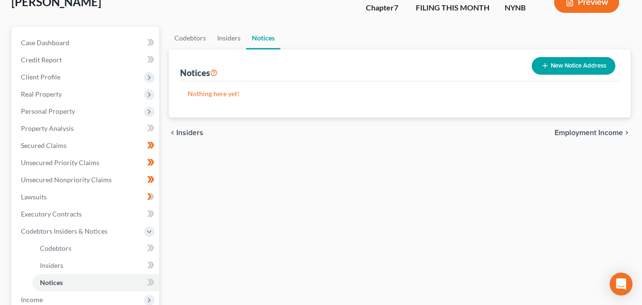
click at [580, 129] on span "Employment Income" at bounding box center [588, 133] width 68 height 8
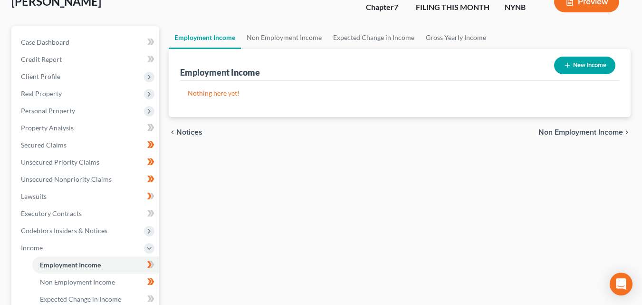
scroll to position [114, 0]
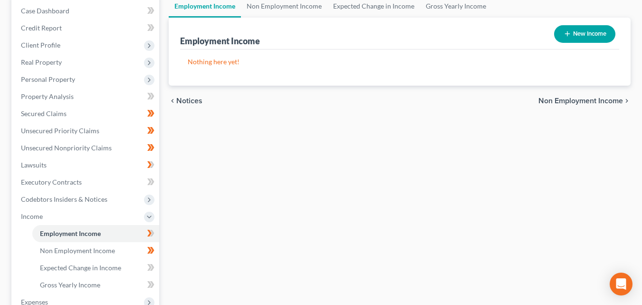
click at [585, 97] on span "Non Employment Income" at bounding box center [580, 101] width 85 height 8
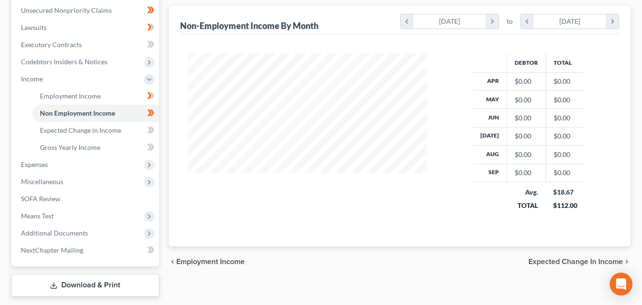
scroll to position [261, 0]
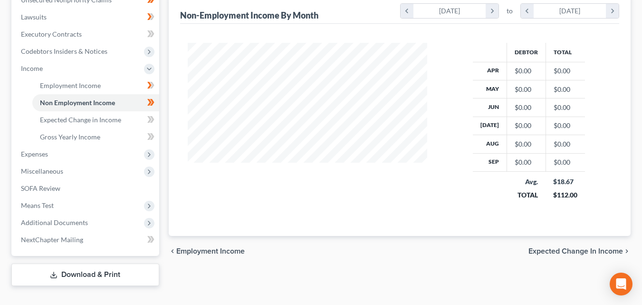
click at [570, 247] on span "Expected Change in Income" at bounding box center [575, 251] width 95 height 8
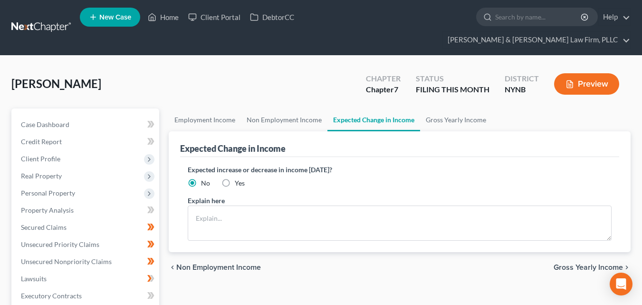
click at [235, 178] on label "Yes" at bounding box center [240, 183] width 10 height 10
click at [239, 178] on input "Yes" at bounding box center [242, 181] width 6 height 6
radio input "true"
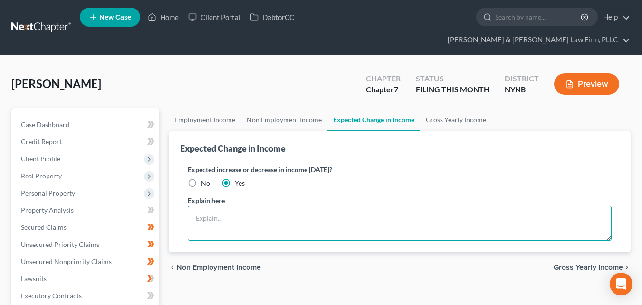
click at [197, 205] on textarea at bounding box center [400, 222] width 424 height 35
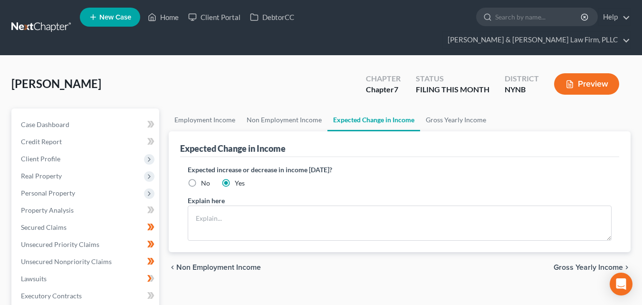
click at [235, 178] on label "Yes" at bounding box center [240, 183] width 10 height 10
click at [239, 178] on input "Yes" at bounding box center [242, 181] width 6 height 6
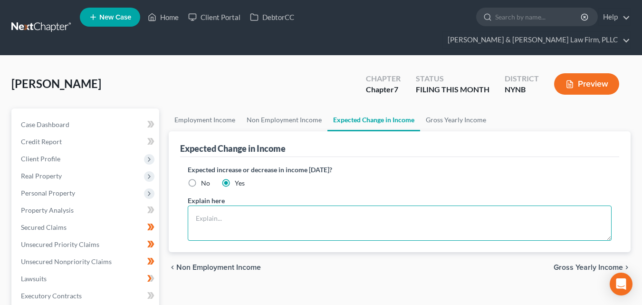
click at [200, 205] on textarea at bounding box center [400, 222] width 424 height 35
type textarea "Usual cost of living increase in social security"
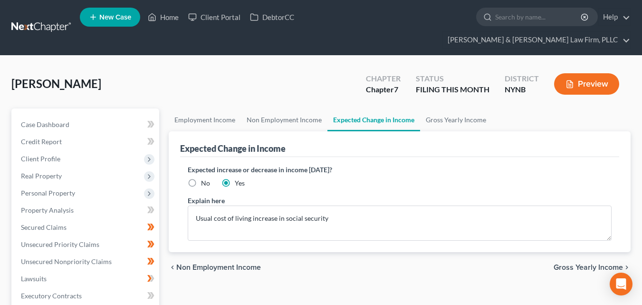
click at [573, 263] on span "Gross Yearly Income" at bounding box center [588, 267] width 69 height 8
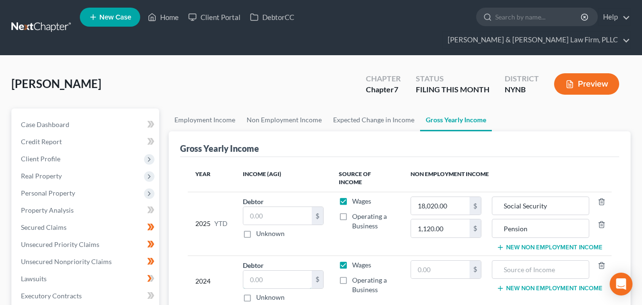
click at [253, 270] on input "text" at bounding box center [277, 279] width 69 height 18
type input "17,477.47"
click at [446, 260] on input "text" at bounding box center [440, 269] width 58 height 18
type input "18,205.70"
click at [536, 260] on input "text" at bounding box center [540, 269] width 87 height 18
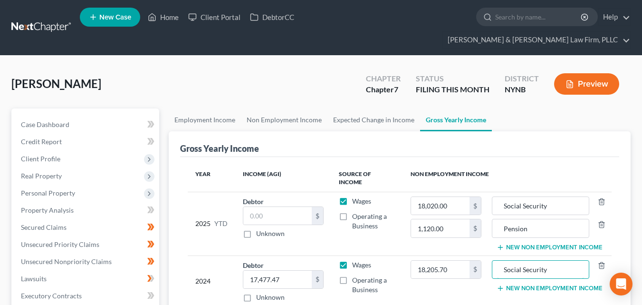
type input "Social Security"
click at [513, 271] on td "Social Security New Non Employment Income" at bounding box center [550, 280] width 123 height 51
click at [515, 284] on button "New Non Employment Income" at bounding box center [550, 288] width 106 height 8
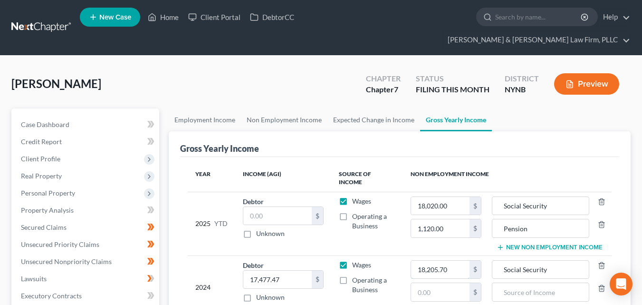
click at [462, 260] on input "18,205.70" at bounding box center [440, 269] width 58 height 18
type input "21,252.40"
click at [443, 283] on input "text" at bounding box center [440, 292] width 58 height 18
type input "1,512."
click at [527, 283] on input "text" at bounding box center [540, 292] width 87 height 18
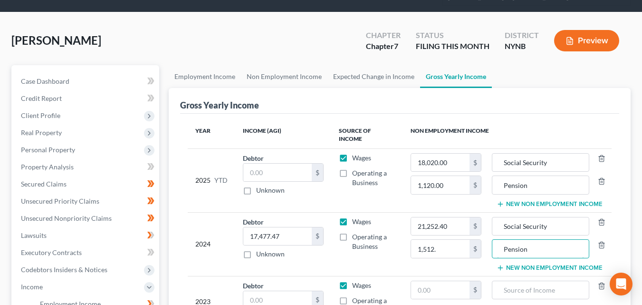
scroll to position [33, 0]
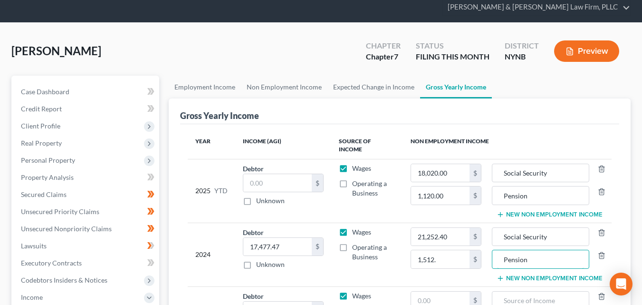
type input "Pension"
click at [47, 156] on span "Personal Property" at bounding box center [48, 160] width 54 height 8
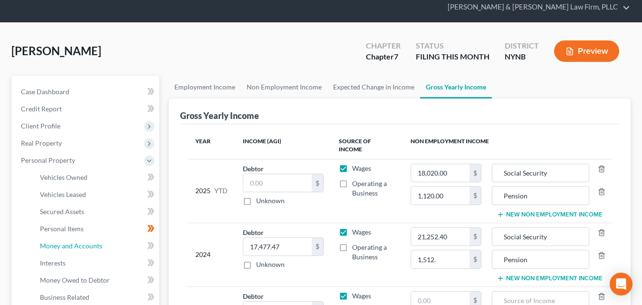
click at [52, 241] on span "Money and Accounts" at bounding box center [71, 245] width 62 height 8
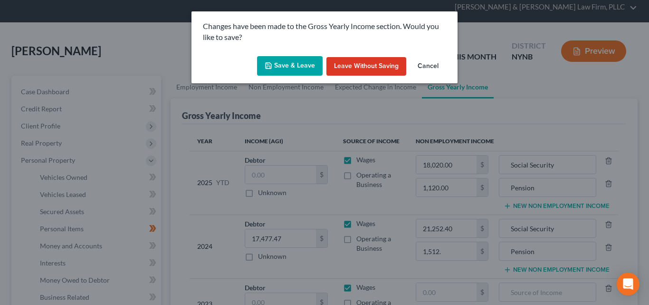
click at [296, 75] on button "Save & Leave" at bounding box center [290, 66] width 66 height 20
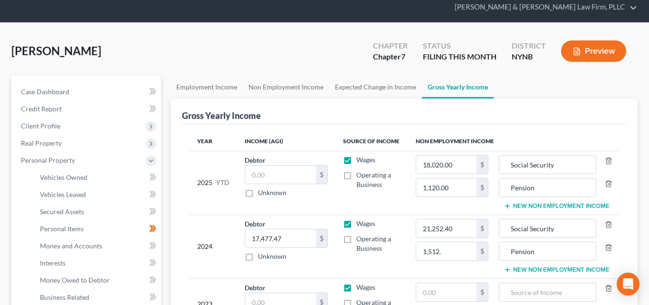
click at [291, 71] on div at bounding box center [324, 152] width 649 height 305
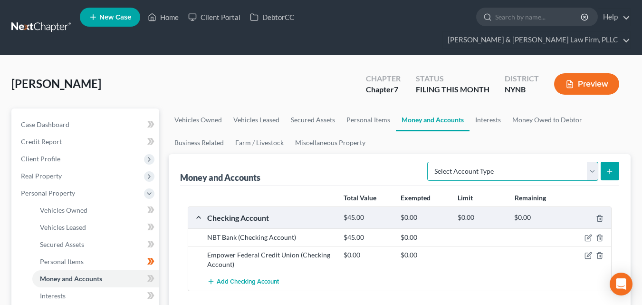
click at [588, 162] on select "Select Account Type Brokerage Cash on Hand Certificates of Deposit Checking Acc…" at bounding box center [512, 171] width 171 height 19
select select "brokerage"
click at [429, 162] on select "Select Account Type Brokerage Cash on Hand Certificates of Deposit Checking Acc…" at bounding box center [512, 171] width 171 height 19
click at [614, 162] on button "submit" at bounding box center [610, 171] width 19 height 19
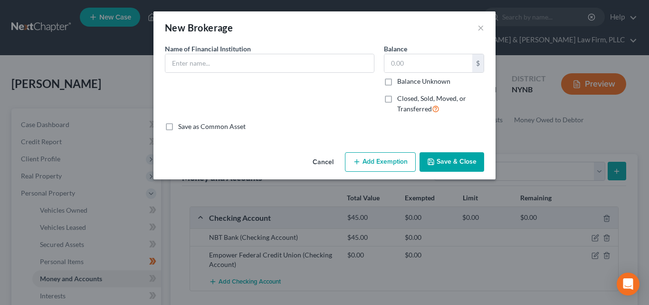
click at [184, 72] on div at bounding box center [270, 63] width 210 height 19
click at [184, 68] on input "text" at bounding box center [269, 63] width 209 height 18
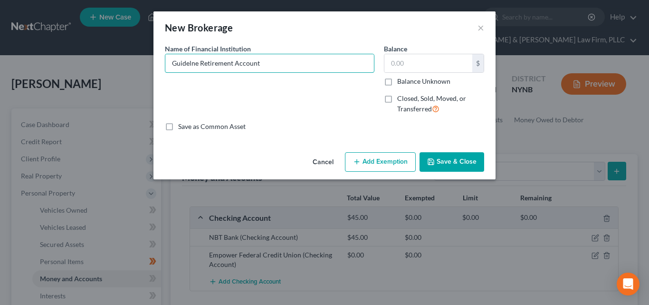
type input "Guidelne Retirement Account"
click at [396, 64] on input "text" at bounding box center [428, 63] width 88 height 18
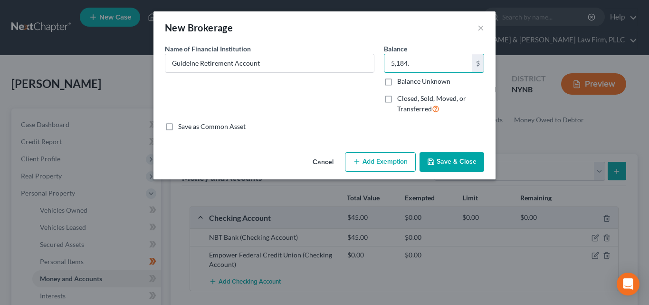
type input "5,184."
click at [462, 164] on button "Save & Close" at bounding box center [452, 162] width 65 height 20
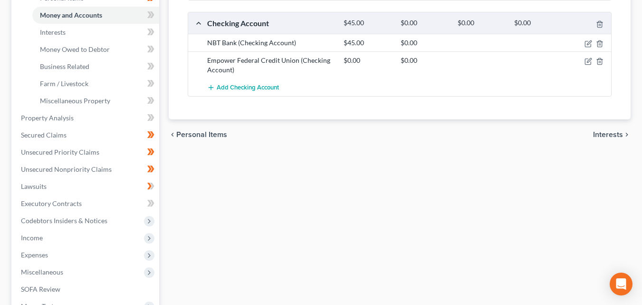
scroll to position [264, 0]
click at [42, 249] on span "Expenses" at bounding box center [34, 253] width 27 height 8
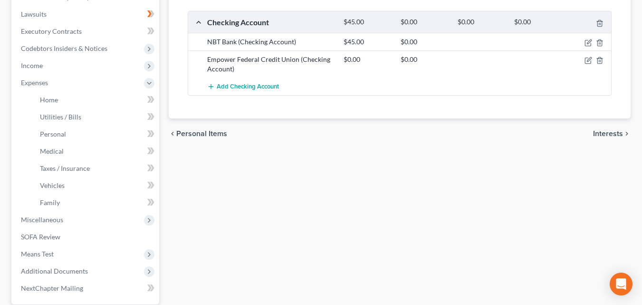
click at [615, 130] on span "Interests" at bounding box center [608, 134] width 30 height 8
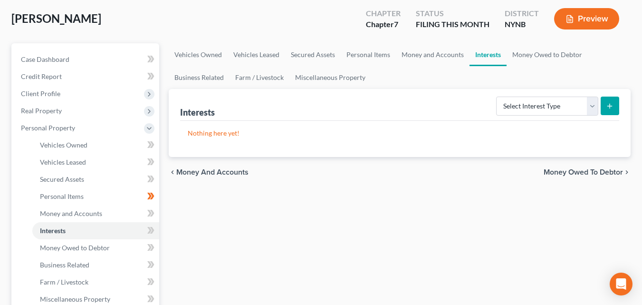
scroll to position [77, 0]
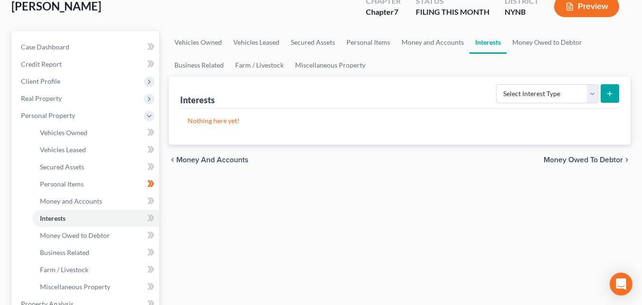
click at [610, 156] on span "Money Owed to Debtor" at bounding box center [583, 160] width 79 height 8
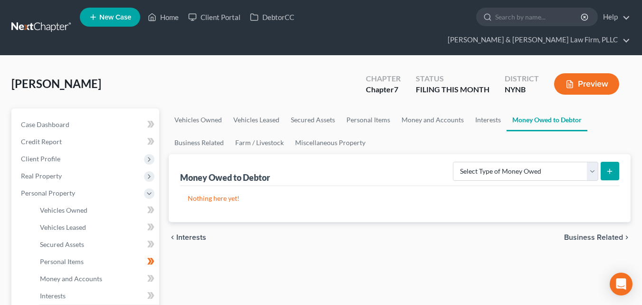
click at [606, 233] on span "Business Related" at bounding box center [593, 237] width 59 height 8
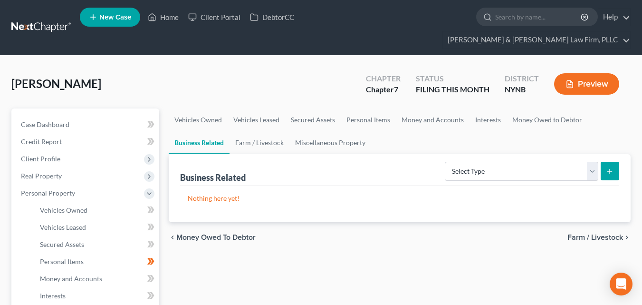
click at [612, 233] on span "Farm / Livestock" at bounding box center [595, 237] width 56 height 8
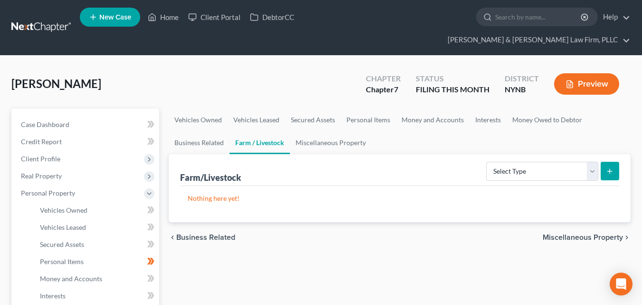
click at [598, 233] on span "Miscellaneous Property" at bounding box center [583, 237] width 80 height 8
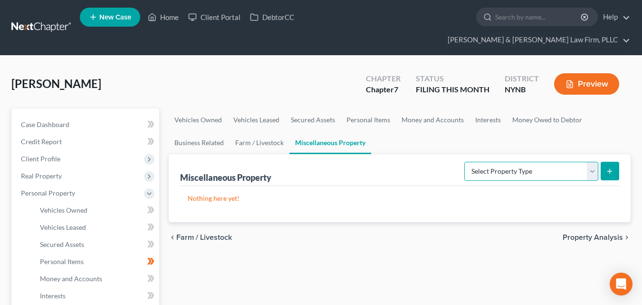
click at [595, 162] on select "Select Property Type Assigned for Creditor Benefit [DATE] Holding for Another N…" at bounding box center [531, 171] width 134 height 19
click at [580, 233] on span "Property Analysis" at bounding box center [593, 237] width 60 height 8
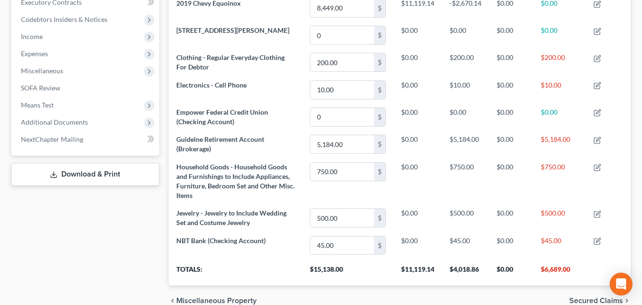
scroll to position [323, 0]
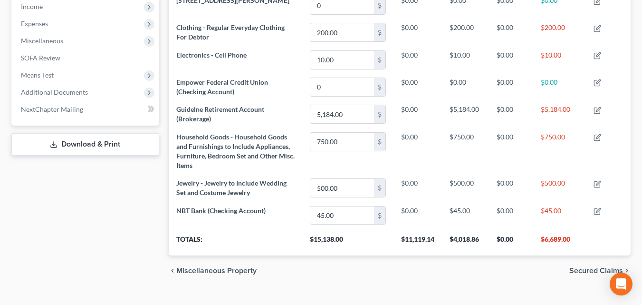
click at [590, 268] on div "chevron_left Miscellaneous Property Secured Claims chevron_right" at bounding box center [400, 270] width 462 height 30
click at [590, 267] on span "Secured Claims" at bounding box center [596, 271] width 54 height 8
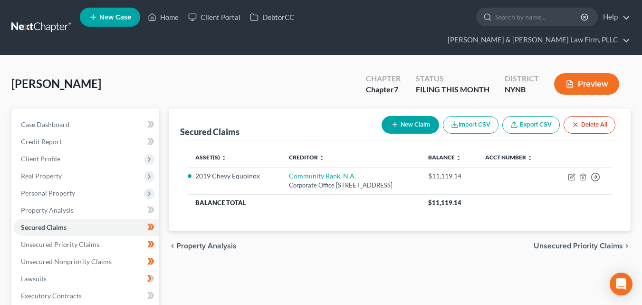
click at [586, 248] on span "Unsecured Priority Claims" at bounding box center [578, 246] width 89 height 8
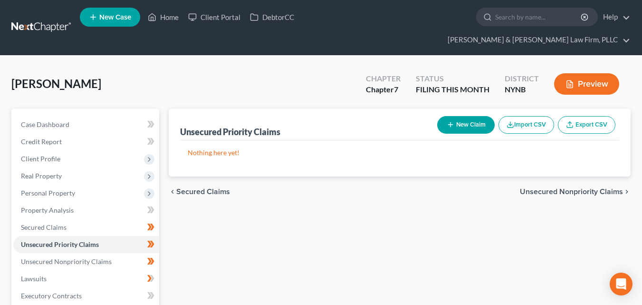
click at [592, 188] on span "Unsecured Nonpriority Claims" at bounding box center [571, 192] width 103 height 8
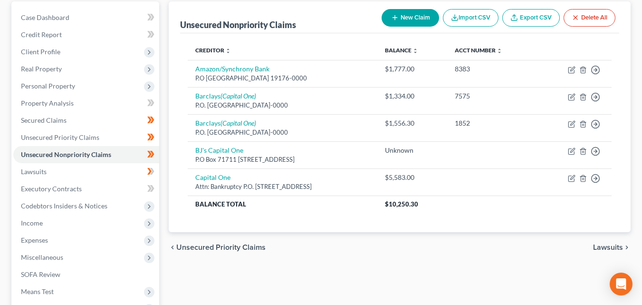
scroll to position [109, 0]
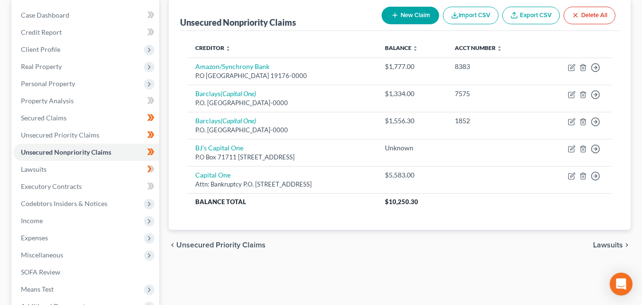
click at [609, 241] on span "Lawsuits" at bounding box center [608, 245] width 30 height 8
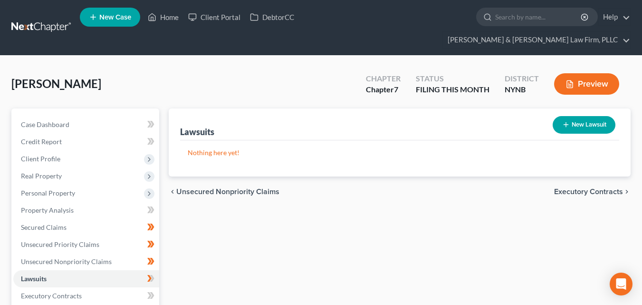
click at [595, 188] on span "Executory Contracts" at bounding box center [588, 192] width 69 height 8
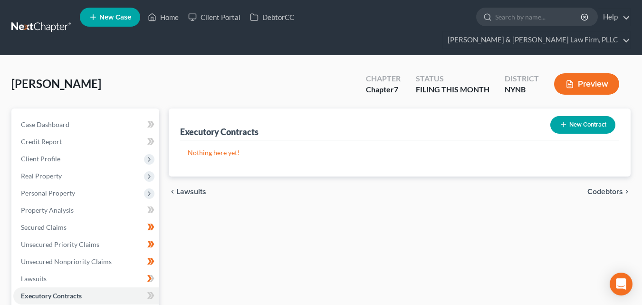
click at [608, 188] on span "Codebtors" at bounding box center [605, 192] width 36 height 8
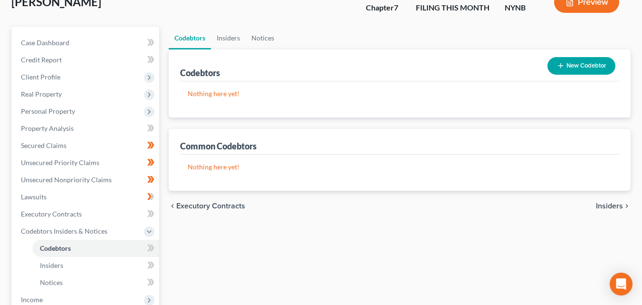
scroll to position [90, 0]
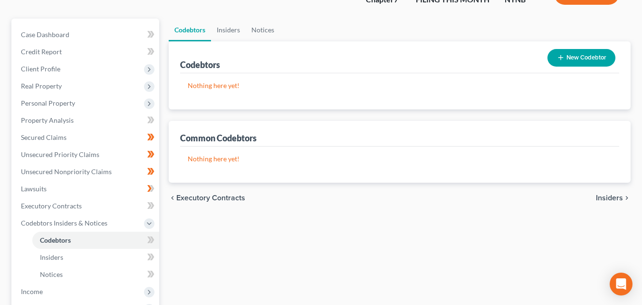
click at [612, 194] on span "Insiders" at bounding box center [609, 198] width 27 height 8
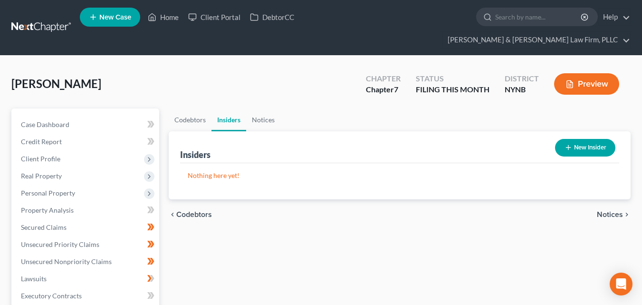
click at [608, 210] on span "Notices" at bounding box center [610, 214] width 26 height 8
click at [601, 210] on span "Employment Income" at bounding box center [588, 214] width 68 height 8
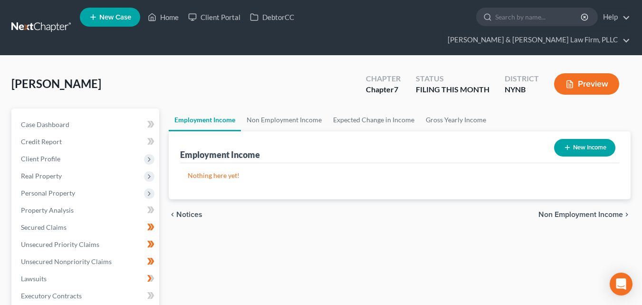
click at [599, 210] on span "Non Employment Income" at bounding box center [580, 214] width 85 height 8
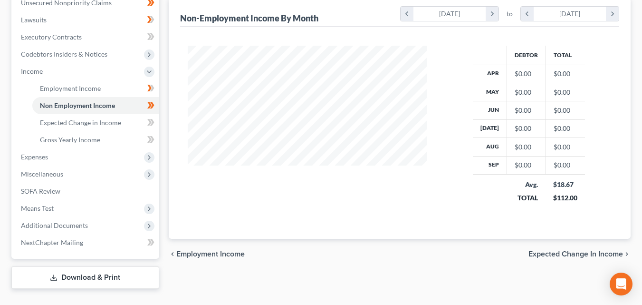
scroll to position [259, 0]
click at [589, 249] on span "Expected Change in Income" at bounding box center [575, 253] width 95 height 8
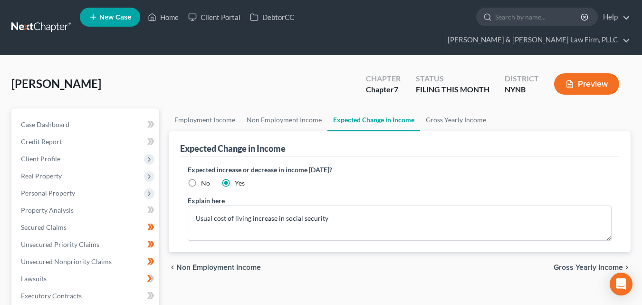
click at [586, 263] on span "Gross Yearly Income" at bounding box center [588, 267] width 69 height 8
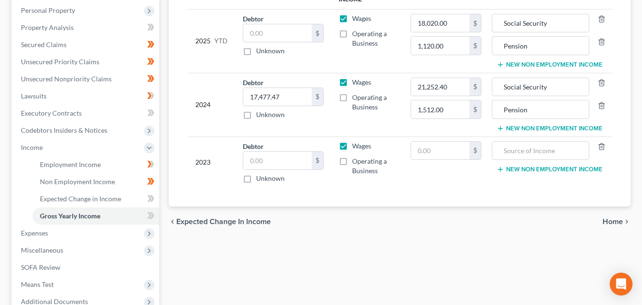
scroll to position [184, 0]
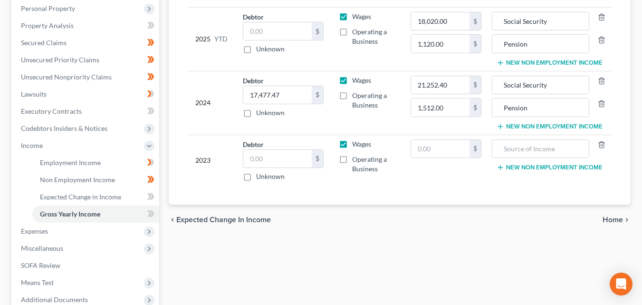
click at [618, 216] on span "Home" at bounding box center [612, 220] width 20 height 8
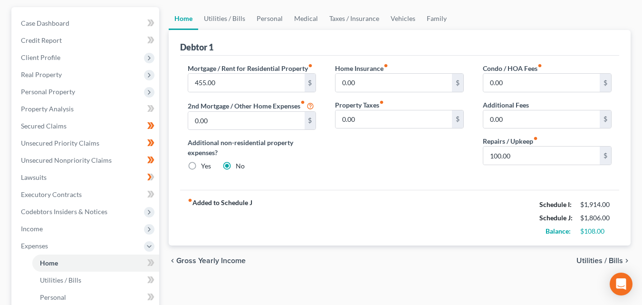
scroll to position [100, 0]
click at [377, 75] on input "0.00" at bounding box center [393, 84] width 116 height 18
type input "58.00"
click at [594, 258] on span "Utilities / Bills" at bounding box center [599, 262] width 47 height 8
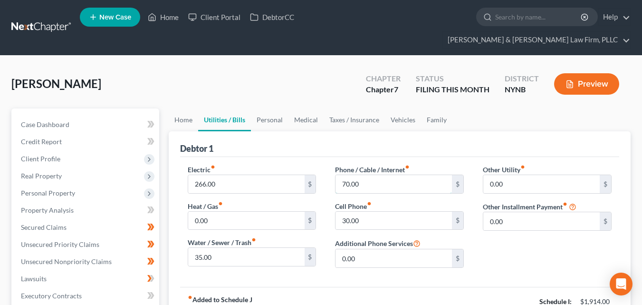
click at [388, 175] on input "70.00" at bounding box center [393, 184] width 116 height 18
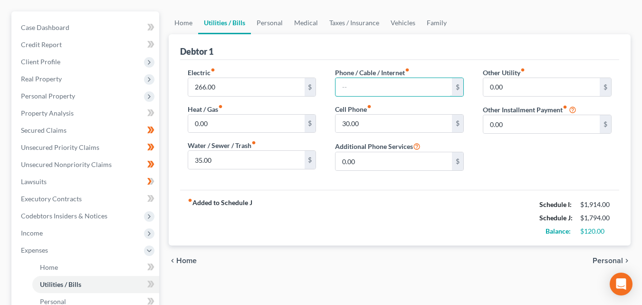
scroll to position [96, 0]
click at [612, 257] on div "chevron_left Home Personal chevron_right" at bounding box center [400, 261] width 462 height 30
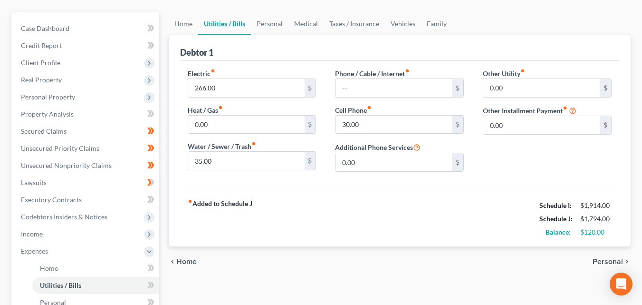
click at [612, 258] on span "Personal" at bounding box center [607, 262] width 30 height 8
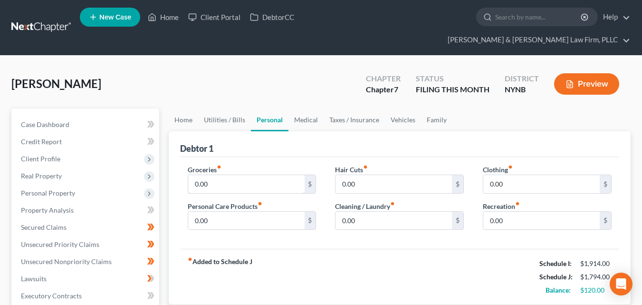
click at [239, 175] on input "0.00" at bounding box center [246, 184] width 116 height 18
type input "250."
click at [253, 211] on input "0.00" at bounding box center [246, 220] width 116 height 18
type input "40."
click at [432, 175] on input "0.00" at bounding box center [393, 184] width 116 height 18
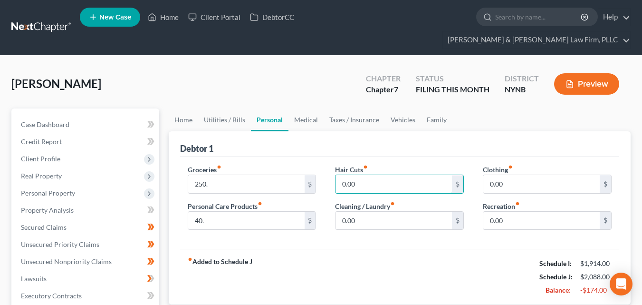
type input "4"
type input "25"
click at [350, 211] on input "0.00" at bounding box center [393, 220] width 116 height 18
type input "25."
click at [496, 175] on input "0.00" at bounding box center [541, 184] width 116 height 18
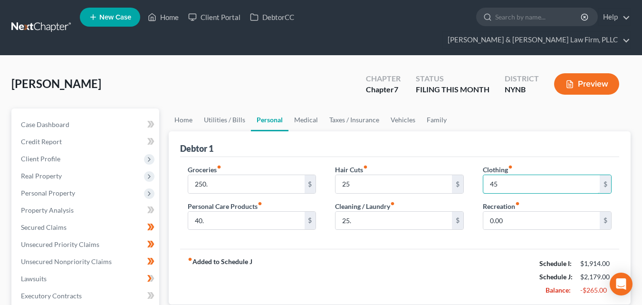
type input "45"
click at [493, 211] on input "0.00" at bounding box center [541, 220] width 116 height 18
type input "100"
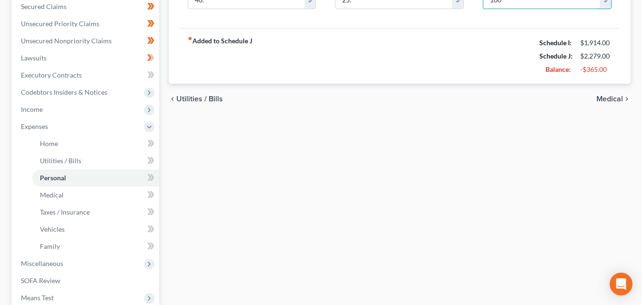
scroll to position [222, 0]
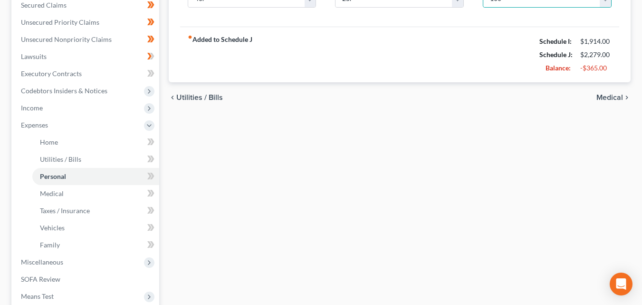
click at [607, 94] on span "Medical" at bounding box center [609, 98] width 27 height 8
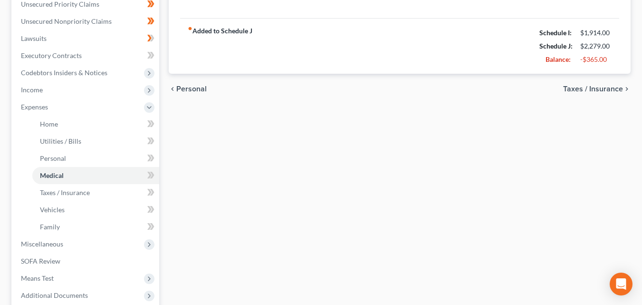
scroll to position [239, 0]
click at [574, 87] on div "chevron_left Personal Taxes / Insurance chevron_right" at bounding box center [400, 90] width 462 height 30
click at [583, 86] on span "Taxes / Insurance" at bounding box center [593, 90] width 60 height 8
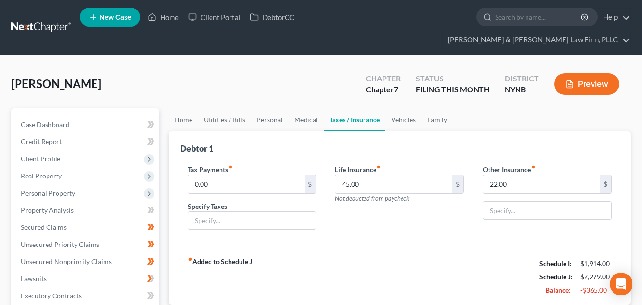
click at [500, 201] on input "text" at bounding box center [547, 210] width 128 height 18
type input "life insurance"
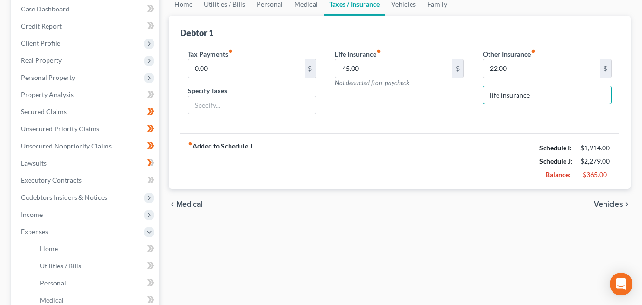
scroll to position [116, 0]
click at [602, 199] on span "Vehicles" at bounding box center [608, 203] width 29 height 8
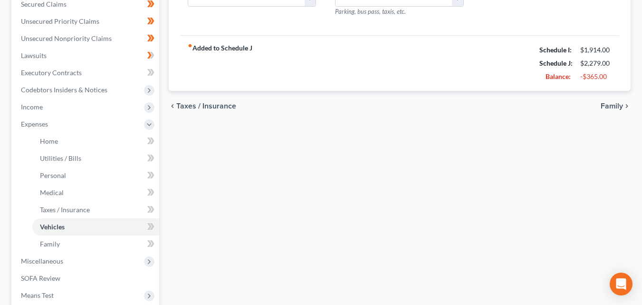
scroll to position [225, 0]
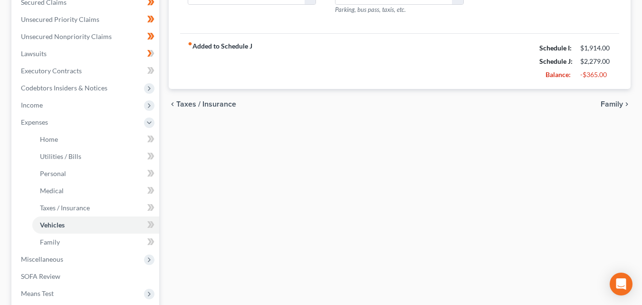
click at [608, 100] on span "Family" at bounding box center [612, 104] width 22 height 8
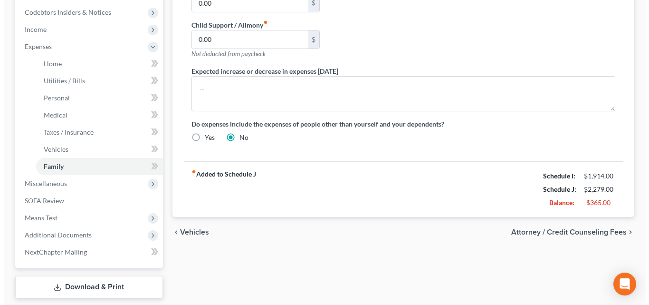
scroll to position [313, 0]
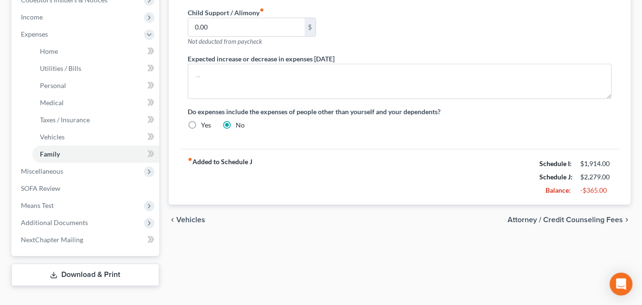
click at [564, 216] on span "Attorney / Credit Counseling Fees" at bounding box center [564, 220] width 115 height 8
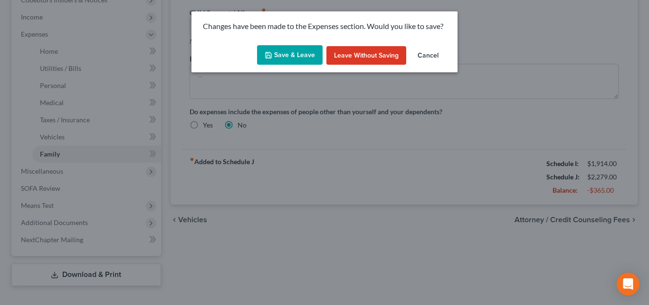
click at [278, 56] on button "Save & Leave" at bounding box center [290, 55] width 66 height 20
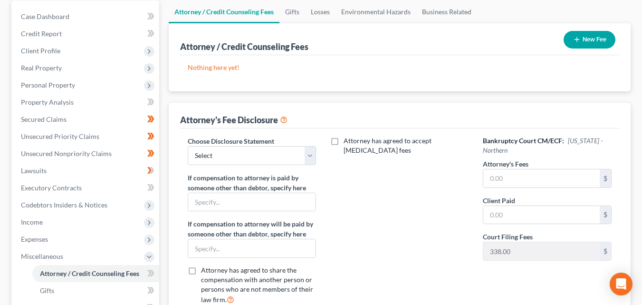
scroll to position [115, 0]
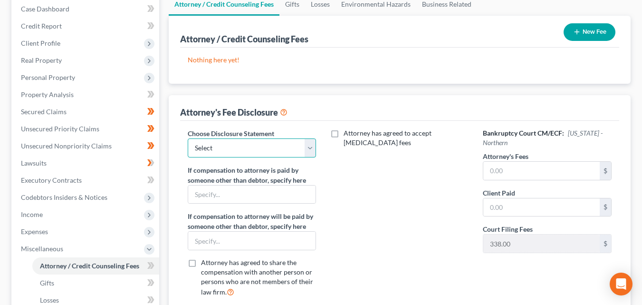
click at [315, 138] on select "Select [PERSON_NAME] & [PERSON_NAME] Law firm, PLLC" at bounding box center [252, 147] width 129 height 19
select select "0"
click at [188, 138] on select "Select [PERSON_NAME] & [PERSON_NAME] Law firm, PLLC" at bounding box center [252, 147] width 129 height 19
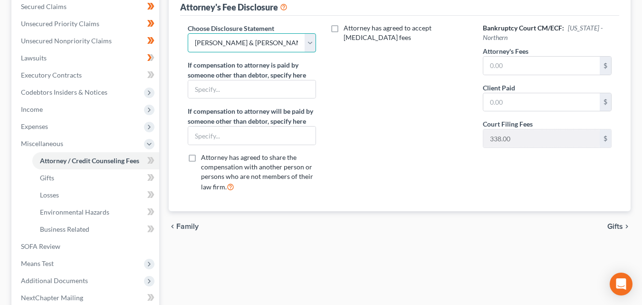
scroll to position [221, 0]
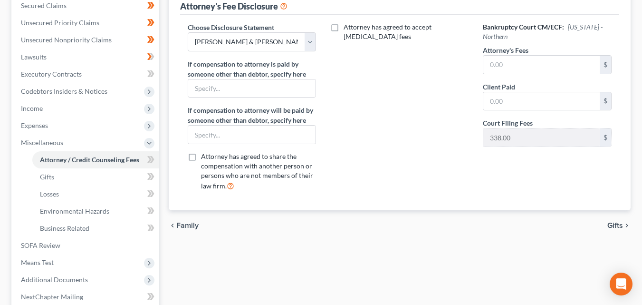
click at [612, 221] on span "Gifts" at bounding box center [615, 225] width 16 height 8
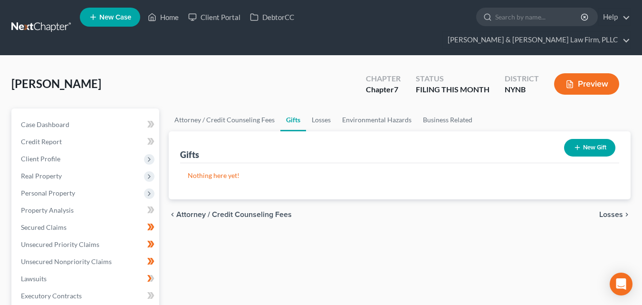
click at [614, 210] on span "Losses" at bounding box center [611, 214] width 24 height 8
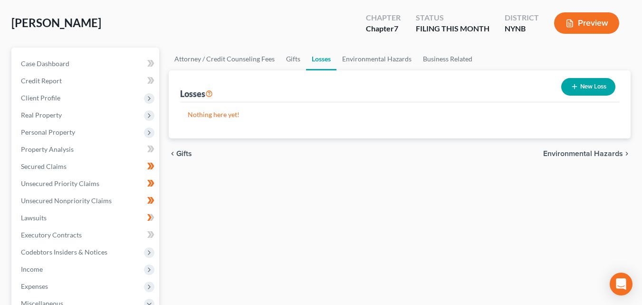
scroll to position [91, 0]
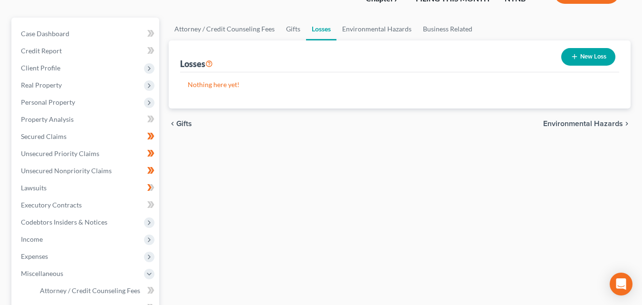
click at [603, 120] on span "Environmental Hazards" at bounding box center [583, 124] width 80 height 8
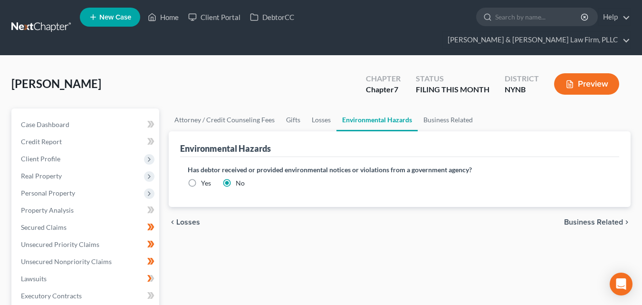
click at [592, 218] on span "Business Related" at bounding box center [593, 222] width 59 height 8
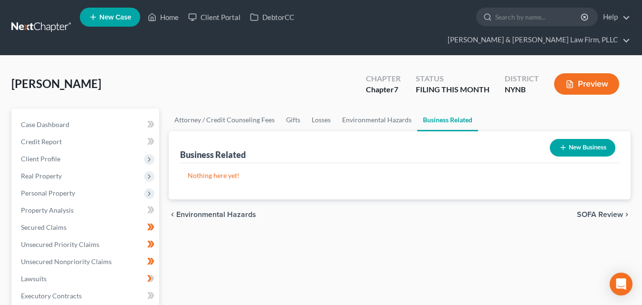
click at [597, 210] on span "SOFA Review" at bounding box center [600, 214] width 46 height 8
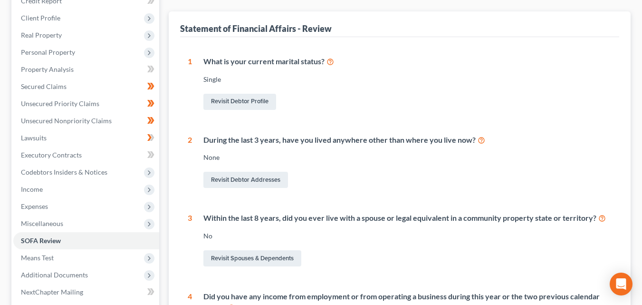
scroll to position [142, 0]
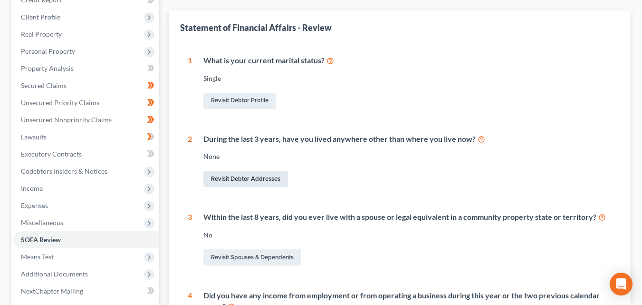
click at [287, 171] on link "Revisit Debtor Addresses" at bounding box center [245, 179] width 85 height 16
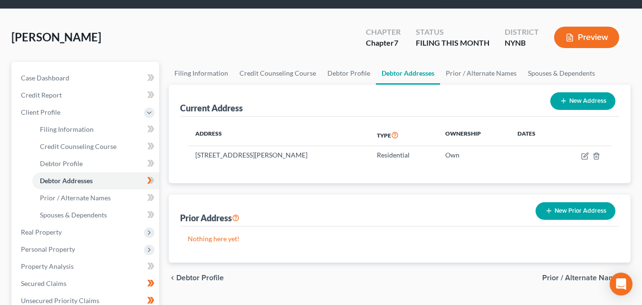
scroll to position [48, 0]
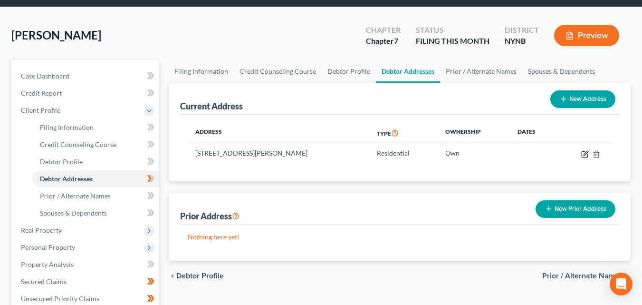
click at [583, 150] on icon "button" at bounding box center [585, 154] width 8 height 8
select select "35"
select select "26"
select select "0"
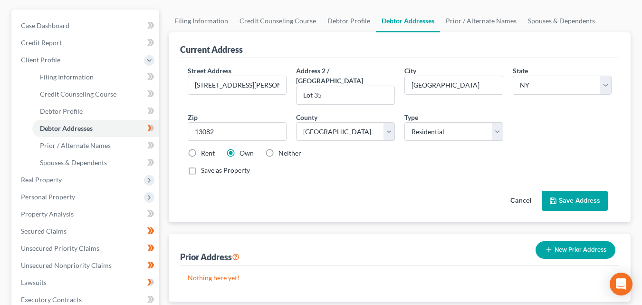
scroll to position [86, 0]
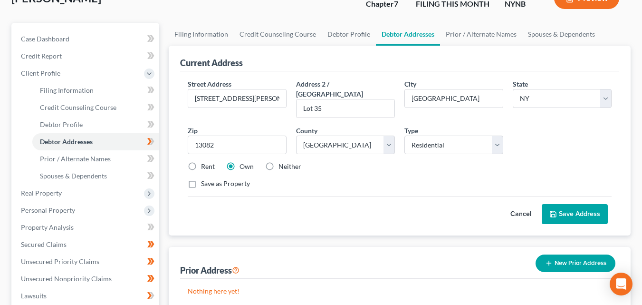
click at [573, 204] on button "Save Address" at bounding box center [575, 214] width 66 height 20
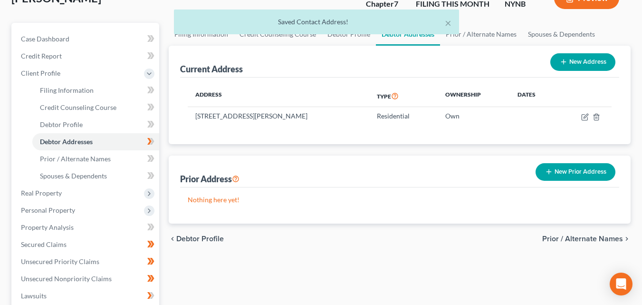
click at [577, 235] on span "Prior / Alternate Names" at bounding box center [582, 239] width 81 height 8
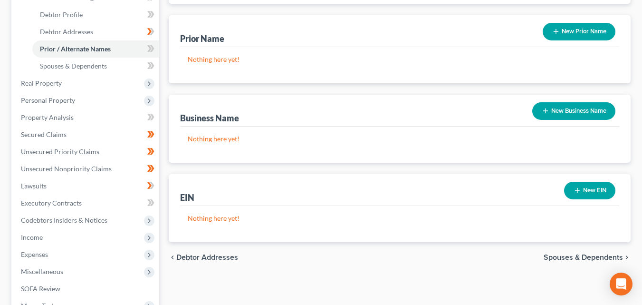
scroll to position [199, 0]
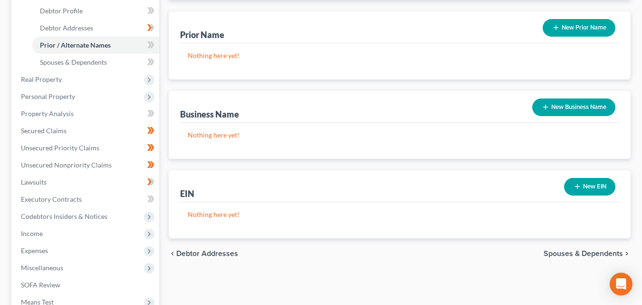
click at [569, 249] on span "Spouses & Dependents" at bounding box center [583, 253] width 79 height 8
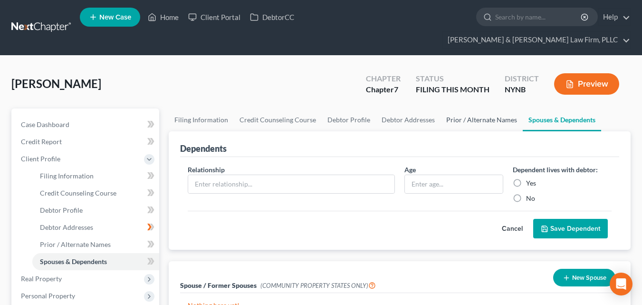
click at [478, 108] on link "Prior / Alternate Names" at bounding box center [481, 119] width 82 height 23
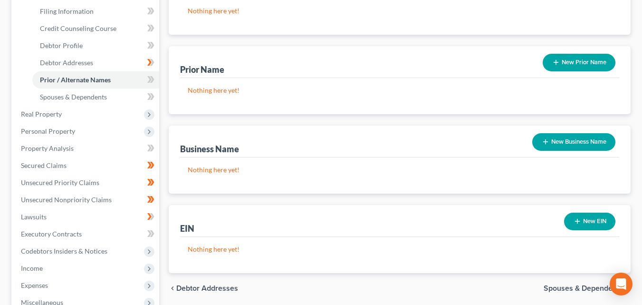
scroll to position [166, 0]
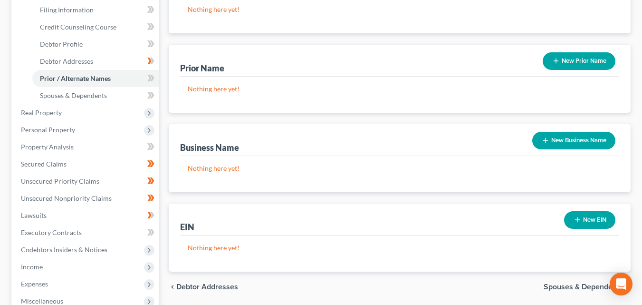
click at [566, 132] on button "New Business Name" at bounding box center [573, 141] width 83 height 18
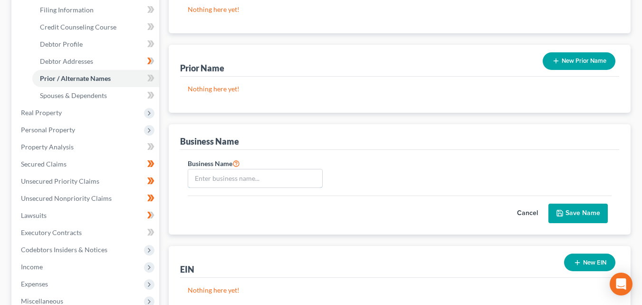
click at [195, 169] on input "text" at bounding box center [255, 178] width 134 height 18
click at [221, 169] on input "Health Car Consultant" at bounding box center [255, 178] width 134 height 18
click at [226, 169] on input "Health Car Consultant" at bounding box center [255, 178] width 134 height 18
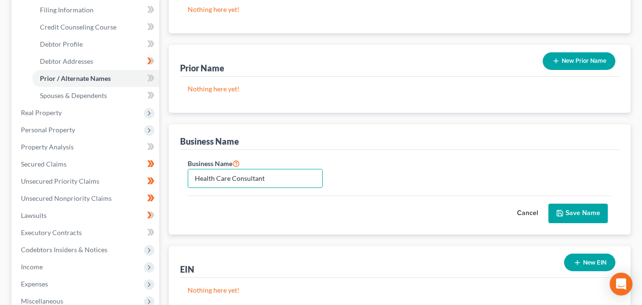
type input "Health Care Consultant"
click at [579, 203] on button "Save Name" at bounding box center [577, 213] width 59 height 20
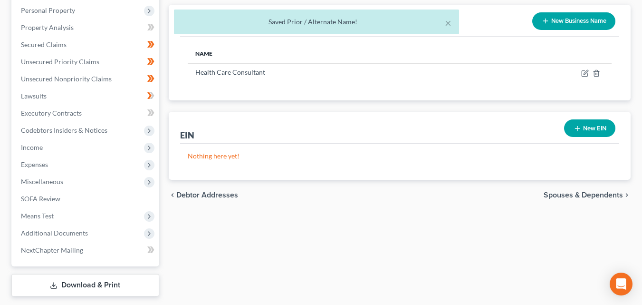
scroll to position [289, 0]
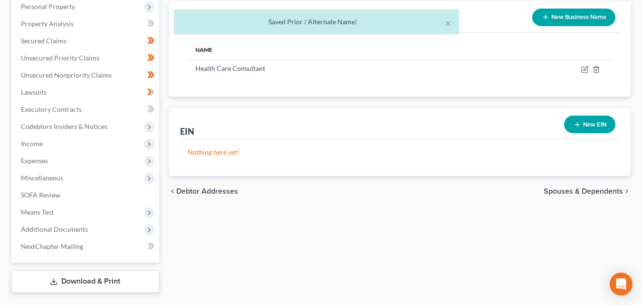
click at [577, 183] on div "chevron_left Debtor Addresses Spouses & Dependents chevron_right" at bounding box center [400, 191] width 462 height 30
click at [569, 187] on span "Spouses & Dependents" at bounding box center [583, 191] width 79 height 8
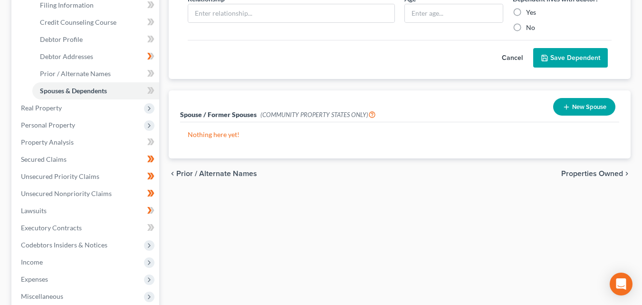
scroll to position [172, 0]
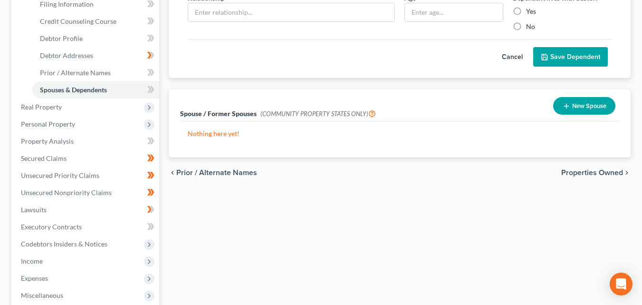
click at [584, 160] on div "chevron_left Prior / Alternate Names Properties Owned chevron_right" at bounding box center [400, 172] width 462 height 30
click at [581, 169] on span "Properties Owned" at bounding box center [592, 173] width 62 height 8
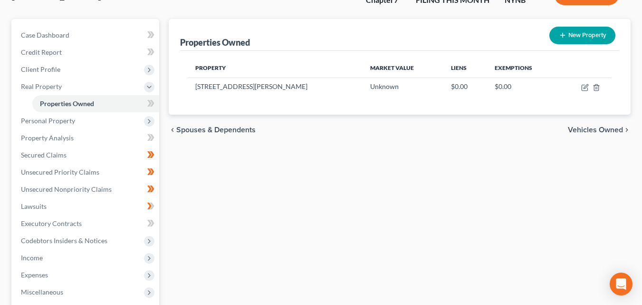
scroll to position [90, 0]
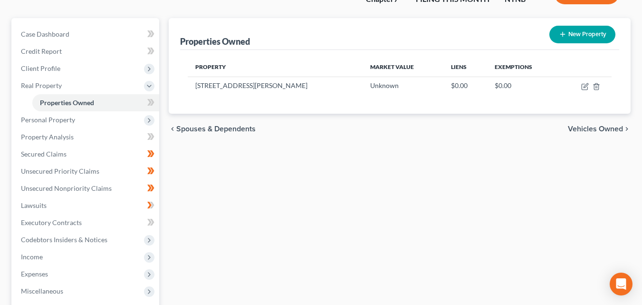
click at [589, 125] on span "Vehicles Owned" at bounding box center [595, 129] width 55 height 8
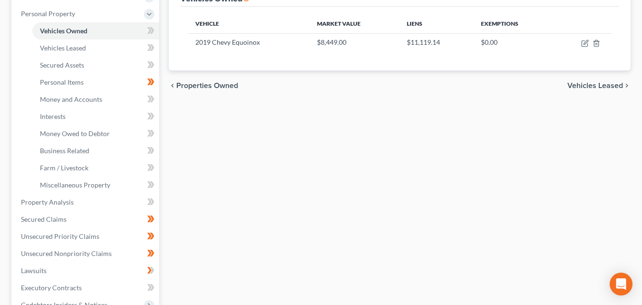
scroll to position [181, 0]
click at [584, 80] on span "Vehicles Leased" at bounding box center [595, 84] width 56 height 8
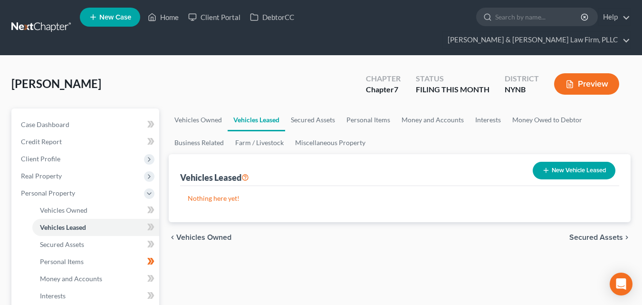
click at [592, 233] on span "Secured Assets" at bounding box center [596, 237] width 54 height 8
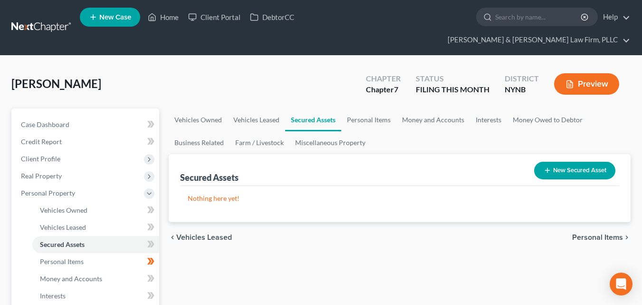
click at [592, 233] on span "Personal Items" at bounding box center [597, 237] width 51 height 8
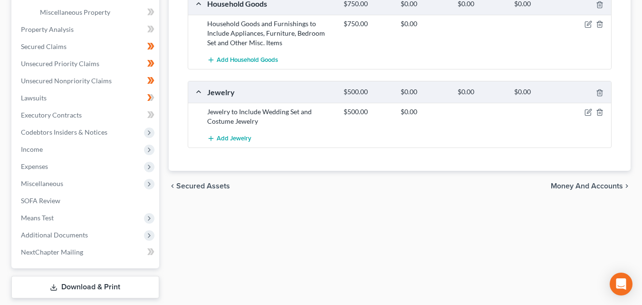
scroll to position [353, 0]
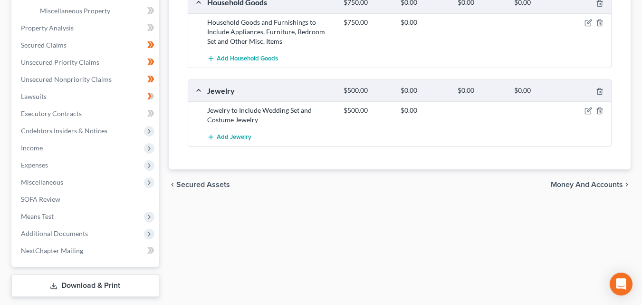
click at [581, 181] on span "Money and Accounts" at bounding box center [587, 185] width 72 height 8
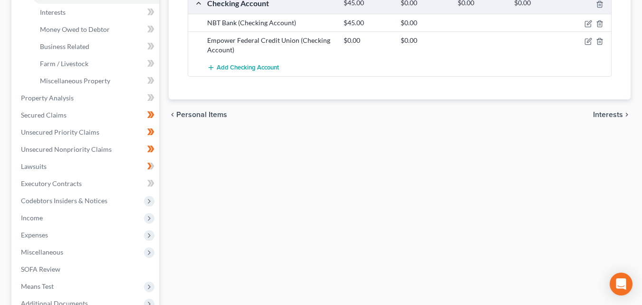
scroll to position [286, 0]
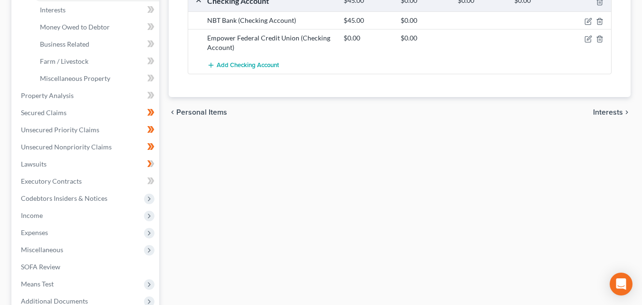
click at [602, 108] on span "Interests" at bounding box center [608, 112] width 30 height 8
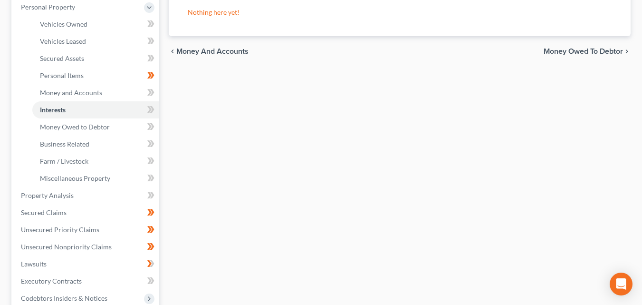
scroll to position [187, 0]
click at [568, 47] on span "Money Owed to Debtor" at bounding box center [583, 51] width 79 height 8
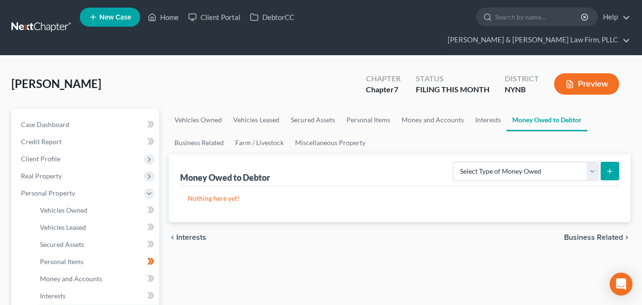
click at [589, 233] on span "Business Related" at bounding box center [593, 237] width 59 height 8
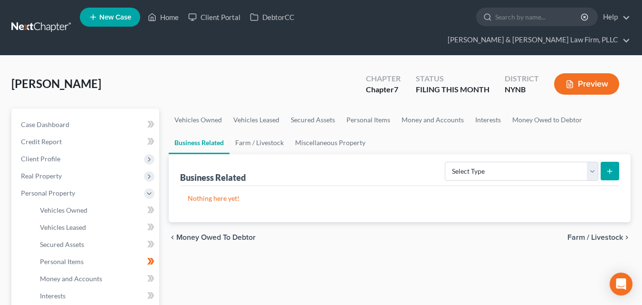
click at [601, 233] on span "Farm / Livestock" at bounding box center [595, 237] width 56 height 8
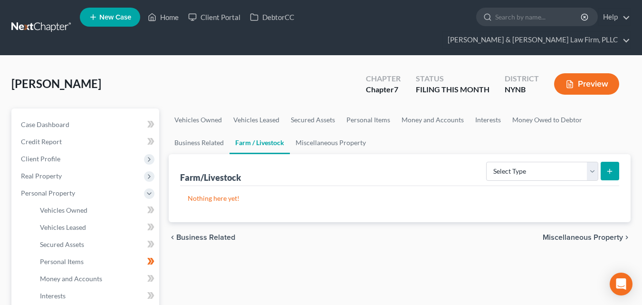
click at [587, 233] on span "Miscellaneous Property" at bounding box center [583, 237] width 80 height 8
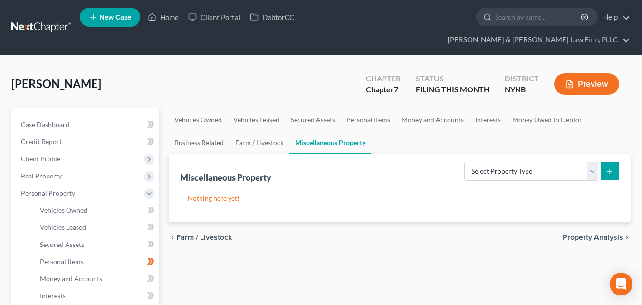
click at [592, 233] on span "Property Analysis" at bounding box center [593, 237] width 60 height 8
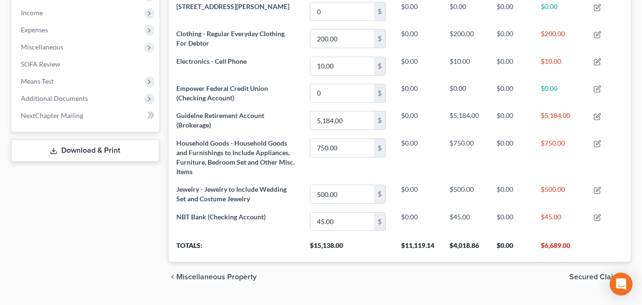
scroll to position [316, 0]
click at [55, 57] on link "SOFA Review" at bounding box center [86, 65] width 146 height 17
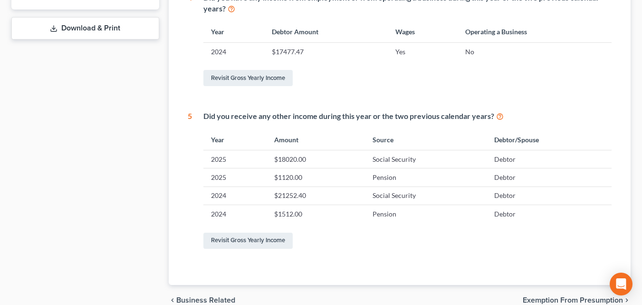
scroll to position [468, 0]
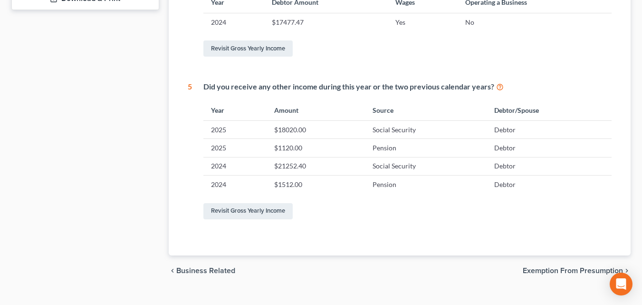
click at [581, 267] on span "Exemption from Presumption" at bounding box center [573, 271] width 100 height 8
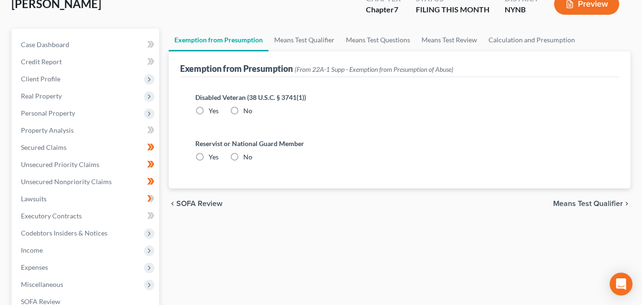
scroll to position [82, 0]
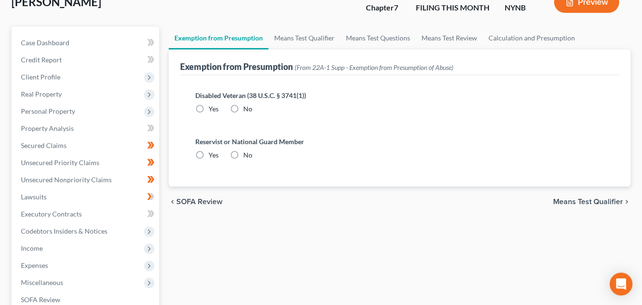
click at [602, 198] on span "Means Test Qualifier" at bounding box center [588, 202] width 70 height 8
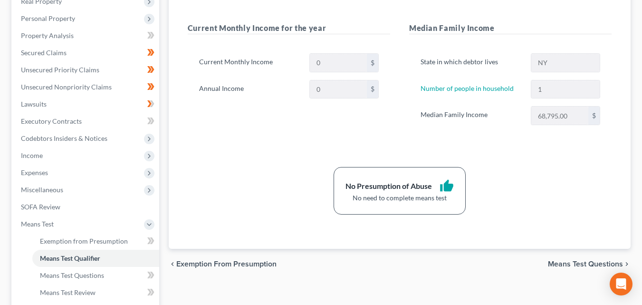
scroll to position [175, 0]
click at [590, 259] on span "Means Test Questions" at bounding box center [585, 263] width 75 height 8
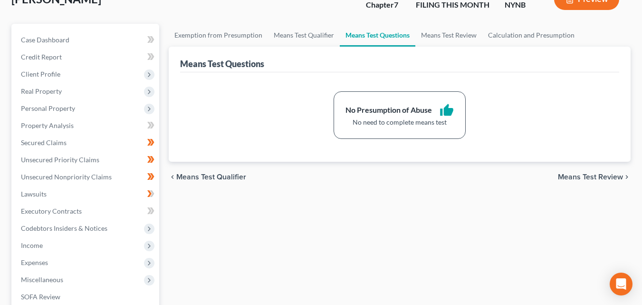
scroll to position [84, 0]
click at [603, 174] on span "Means Test Review" at bounding box center [590, 178] width 65 height 8
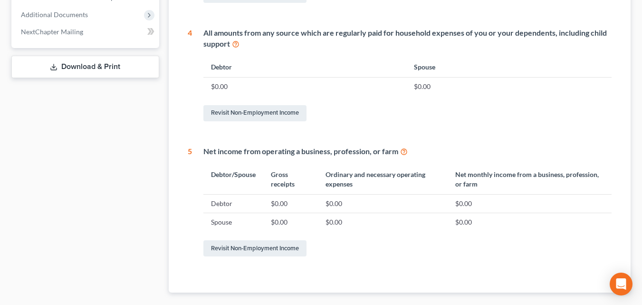
scroll to position [523, 0]
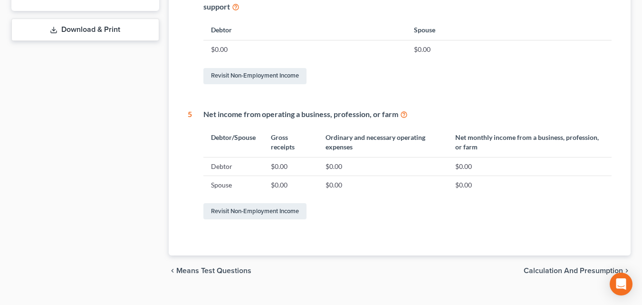
click at [583, 267] on span "Calculation and Presumption" at bounding box center [573, 271] width 99 height 8
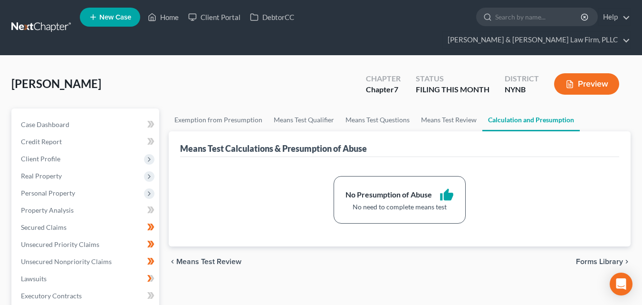
scroll to position [52, 0]
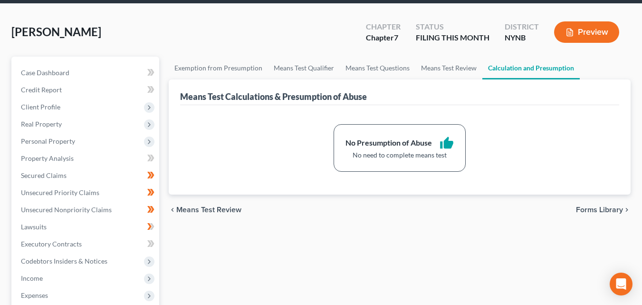
click at [604, 206] on span "Forms Library" at bounding box center [599, 210] width 47 height 8
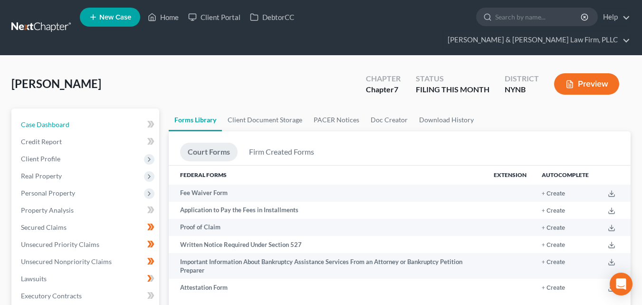
click at [71, 116] on link "Case Dashboard" at bounding box center [86, 124] width 146 height 17
select select "6"
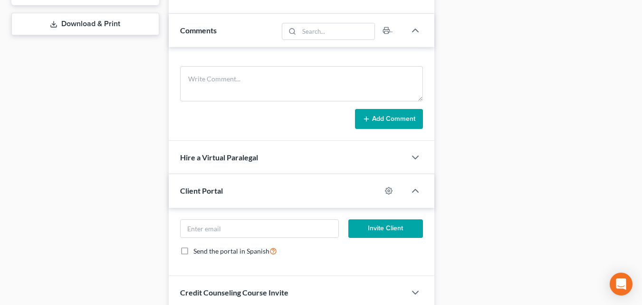
scroll to position [500, 0]
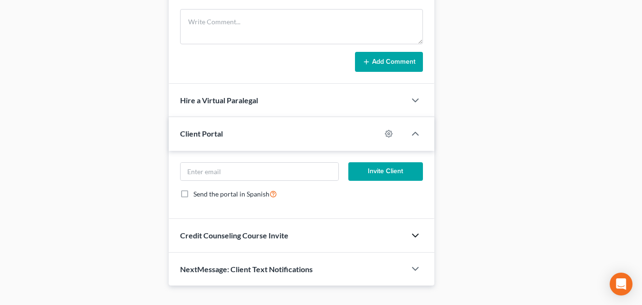
click at [418, 229] on icon "button" at bounding box center [415, 234] width 11 height 11
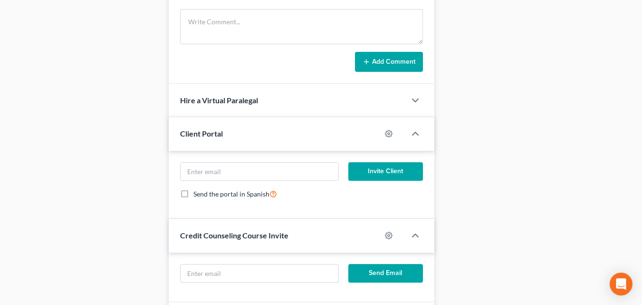
click at [198, 264] on input "text" at bounding box center [260, 273] width 158 height 18
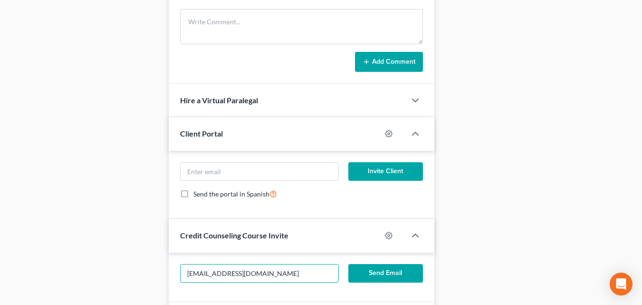
type input "[EMAIL_ADDRESS][DOMAIN_NAME]"
click at [375, 264] on button "Send Email" at bounding box center [385, 273] width 75 height 19
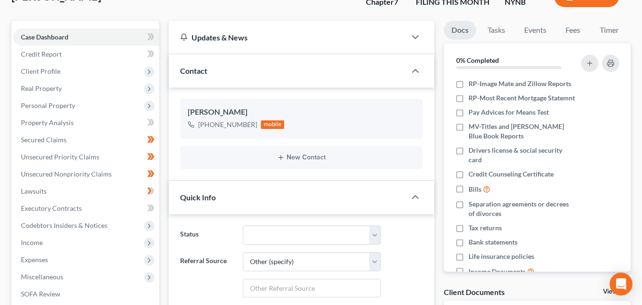
scroll to position [0, 0]
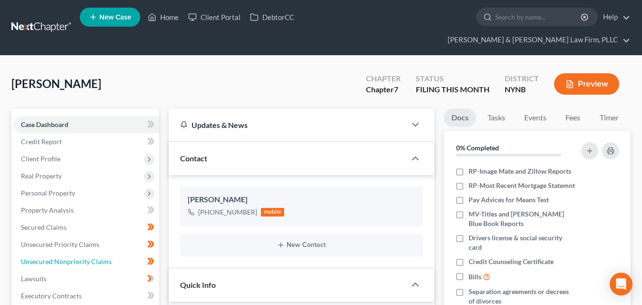
click at [91, 257] on span "Unsecured Nonpriority Claims" at bounding box center [66, 261] width 91 height 8
click at [96, 253] on link "Unsecured Nonpriority Claims" at bounding box center [86, 261] width 146 height 17
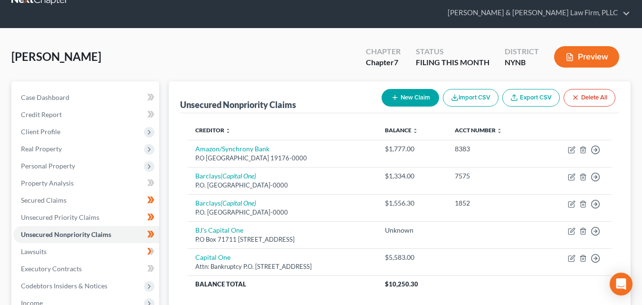
scroll to position [28, 0]
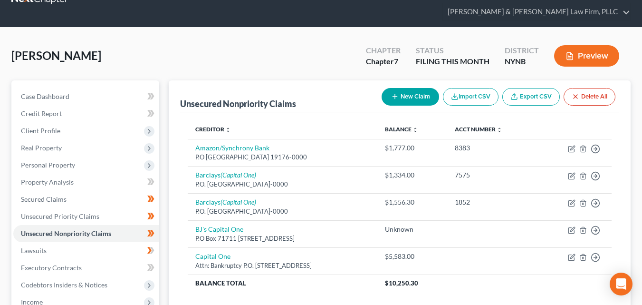
click at [405, 88] on button "New Claim" at bounding box center [410, 97] width 57 height 18
select select "0"
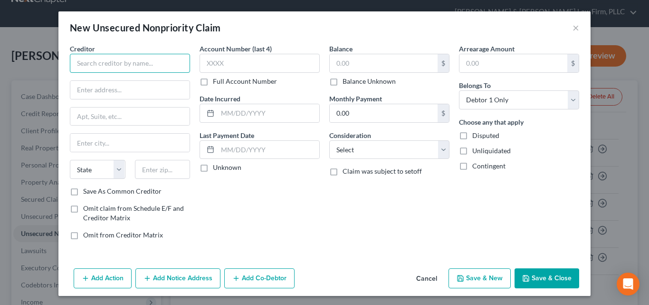
click at [83, 63] on input "text" at bounding box center [130, 63] width 120 height 19
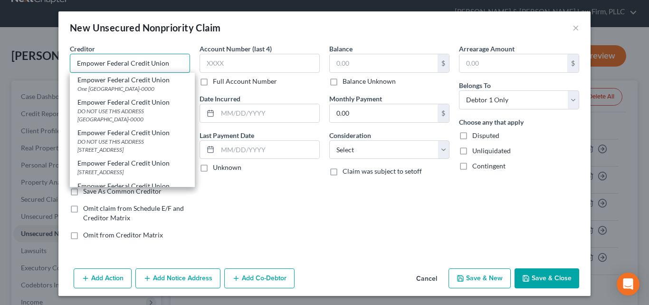
type input "Empower Federal Credit Union"
click at [104, 86] on div "One [GEOGRAPHIC_DATA]-0000" at bounding box center [132, 89] width 110 height 8
type input "One Member Way"
type input "[GEOGRAPHIC_DATA]"
select select "35"
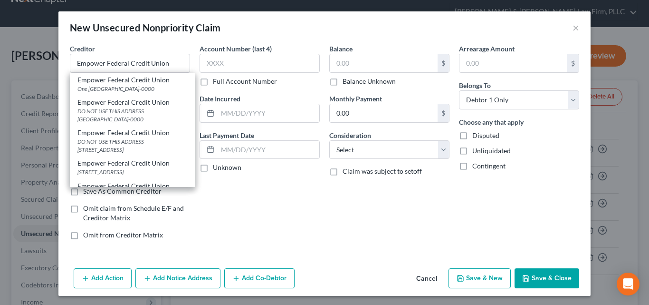
type input "13204-0000"
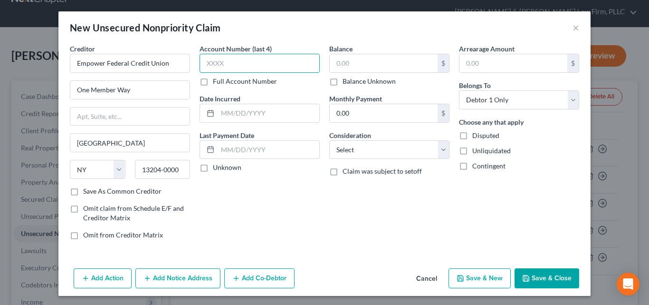
click at [235, 64] on input "text" at bounding box center [260, 63] width 120 height 19
type input "5275"
click at [372, 67] on input "text" at bounding box center [384, 63] width 108 height 18
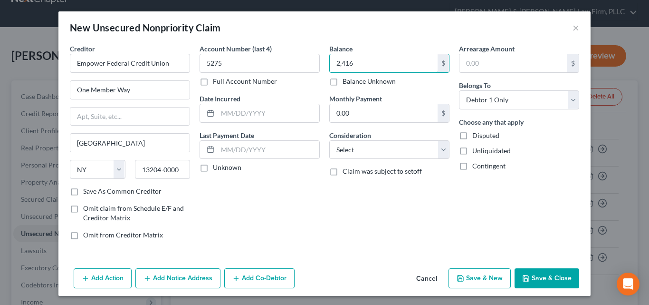
type input "2,416"
click at [445, 154] on select "Select Cable / Satellite Services Collection Agency Credit Card Debt Debt Couns…" at bounding box center [389, 149] width 120 height 19
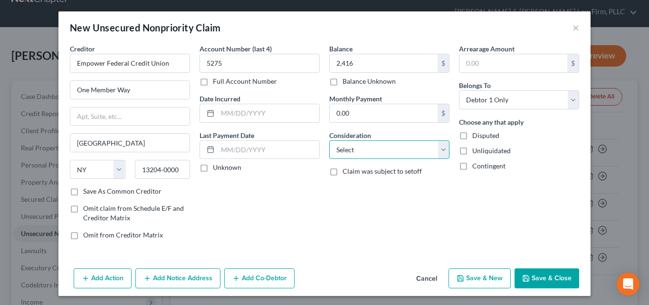
select select "2"
click at [329, 140] on select "Select Cable / Satellite Services Collection Agency Credit Card Debt Debt Couns…" at bounding box center [389, 149] width 120 height 19
click at [540, 280] on button "Save & Close" at bounding box center [547, 278] width 65 height 20
